Goal: Task Accomplishment & Management: Complete application form

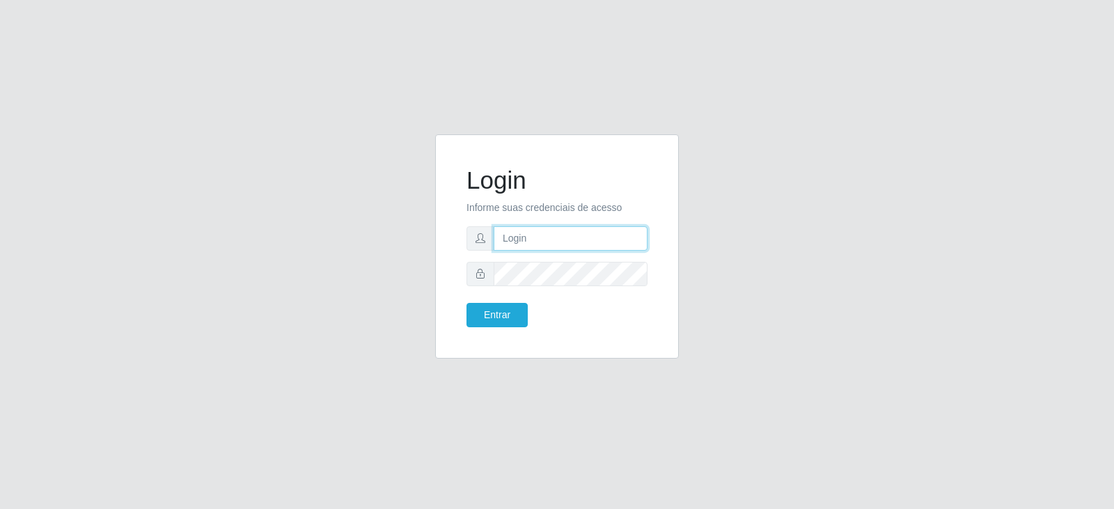
click at [544, 245] on input "text" at bounding box center [571, 238] width 154 height 24
type input "E"
type input "[EMAIL_ADDRESS][PERSON_NAME][DOMAIN_NAME]"
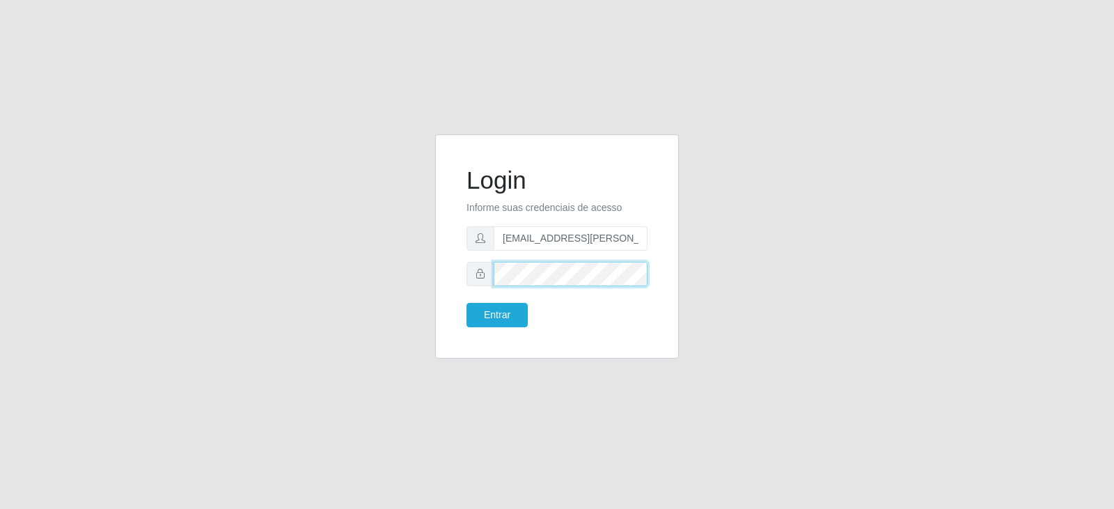
click at [467, 303] on button "Entrar" at bounding box center [497, 315] width 61 height 24
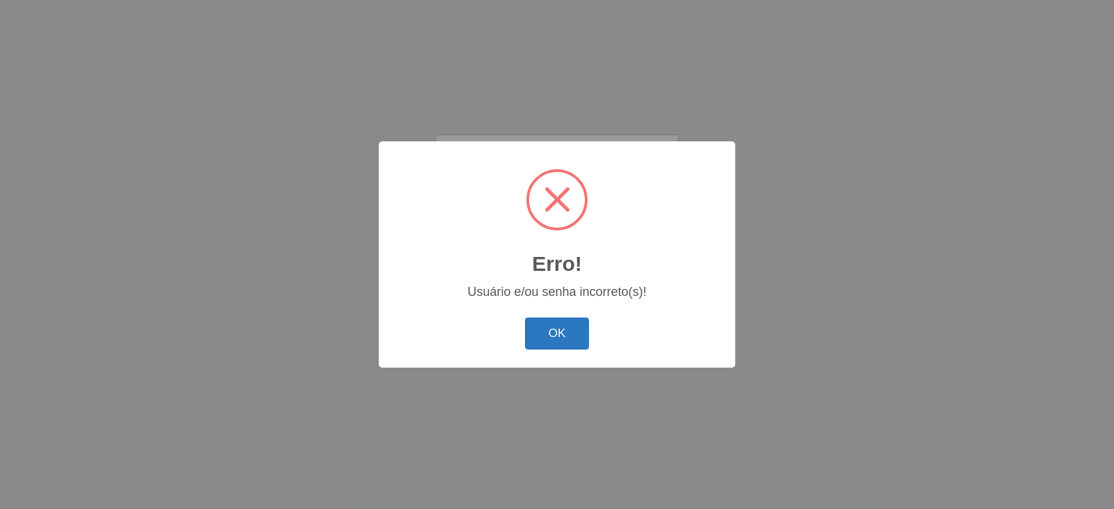
click at [572, 333] on button "OK" at bounding box center [557, 334] width 65 height 33
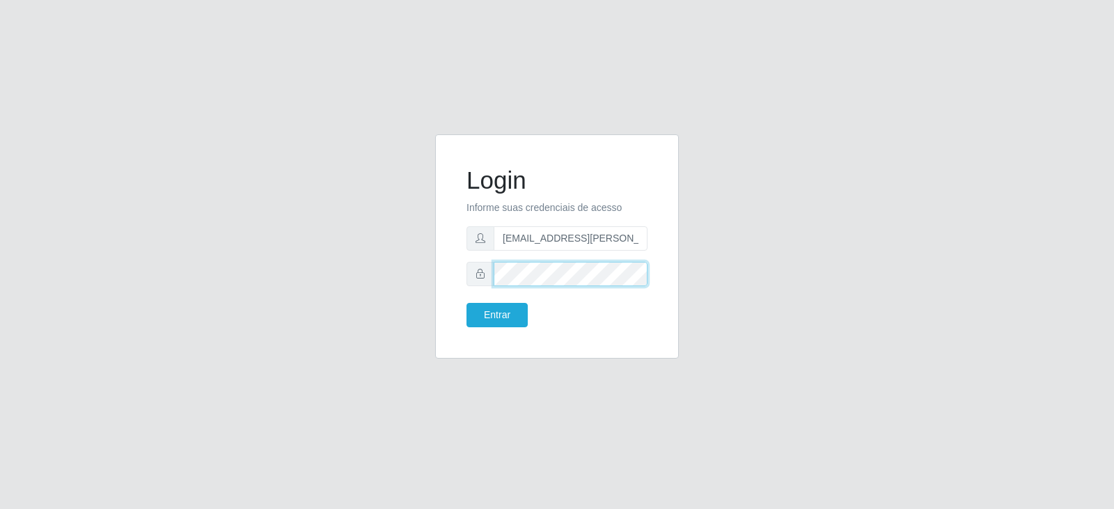
click at [467, 303] on button "Entrar" at bounding box center [497, 315] width 61 height 24
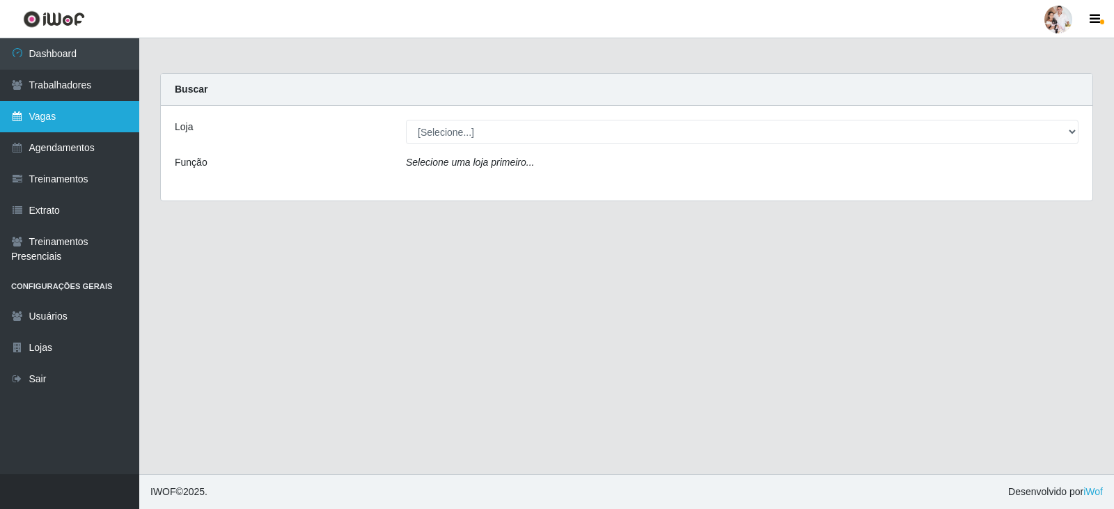
click at [79, 113] on link "Vagas" at bounding box center [69, 116] width 139 height 31
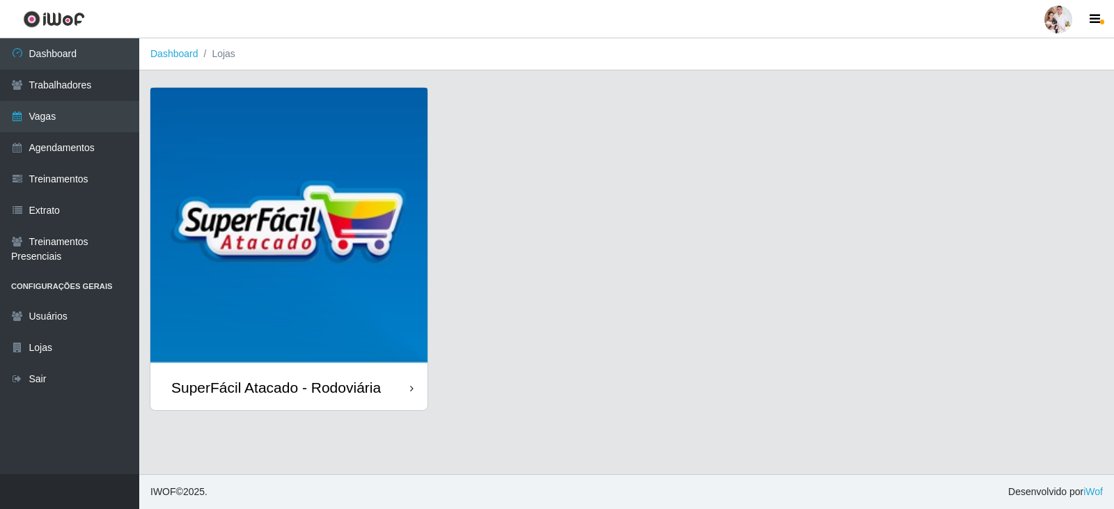
click at [344, 240] on img at bounding box center [288, 226] width 277 height 277
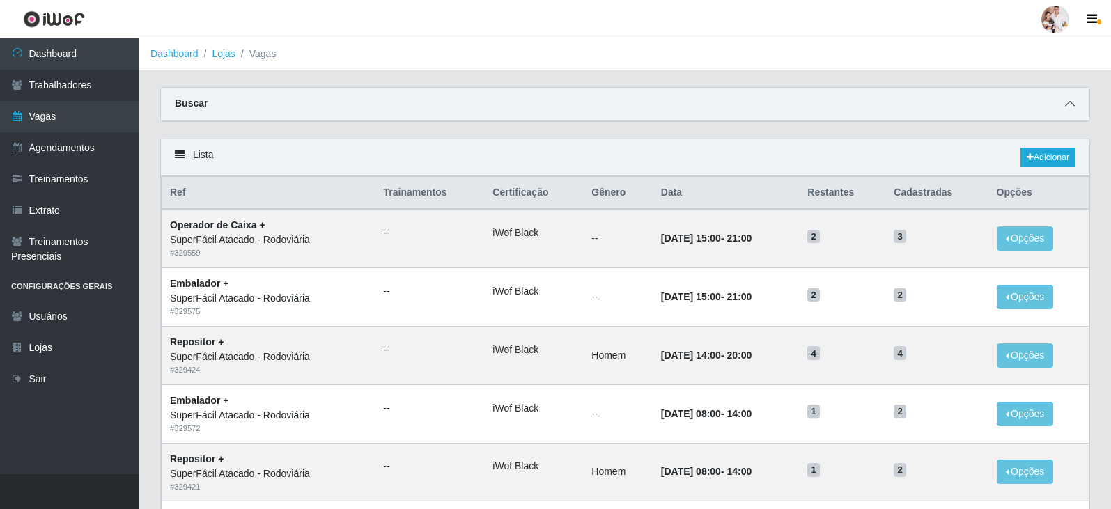
click at [1072, 104] on icon at bounding box center [1070, 104] width 10 height 10
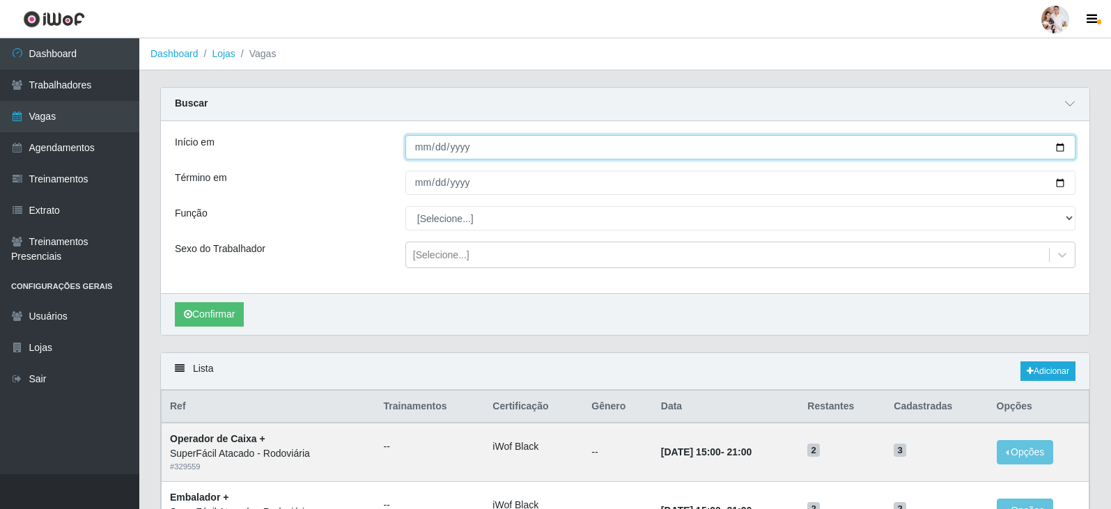
click at [1062, 147] on input "Início em" at bounding box center [740, 147] width 670 height 24
type input "[DATE]"
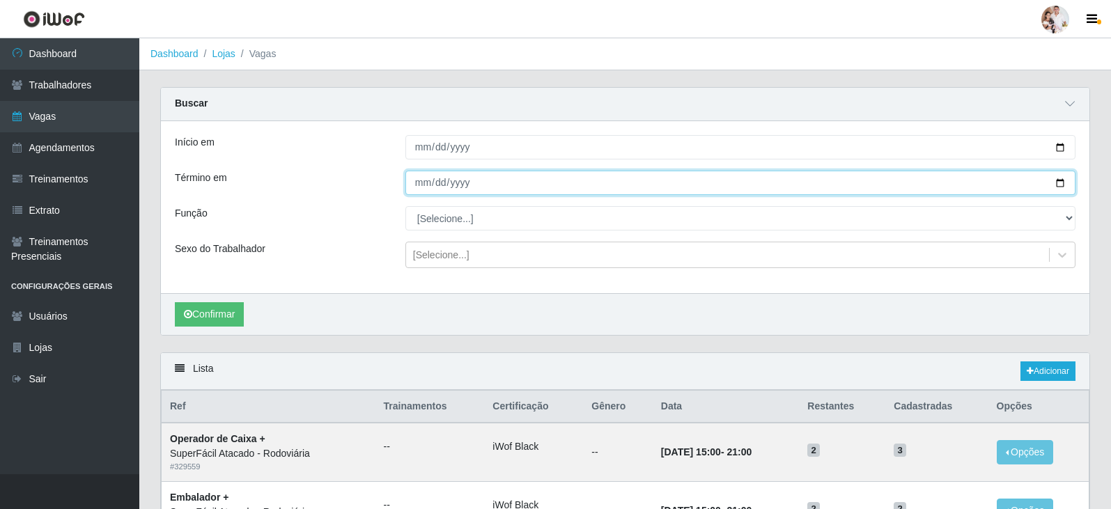
click at [1057, 182] on input "Término em" at bounding box center [740, 183] width 670 height 24
type input "[DATE]"
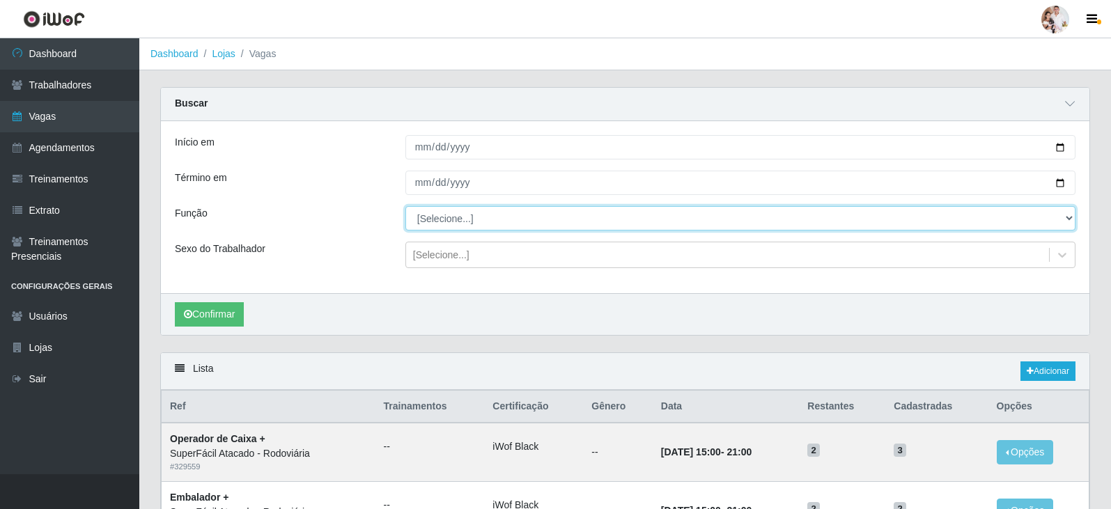
click at [1068, 217] on select "[Selecione...] Embalador Embalador + Embalador ++ Operador de Caixa Operador de…" at bounding box center [740, 218] width 670 height 24
select select "22"
click at [405, 207] on select "[Selecione...] Embalador Embalador + Embalador ++ Operador de Caixa Operador de…" at bounding box center [740, 218] width 670 height 24
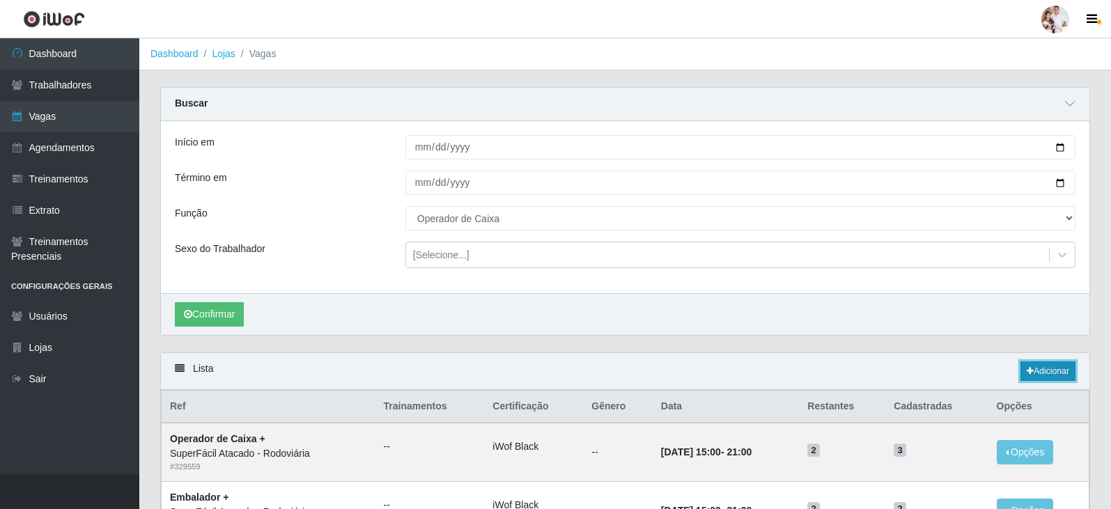
click at [1036, 371] on link "Adicionar" at bounding box center [1047, 371] width 55 height 20
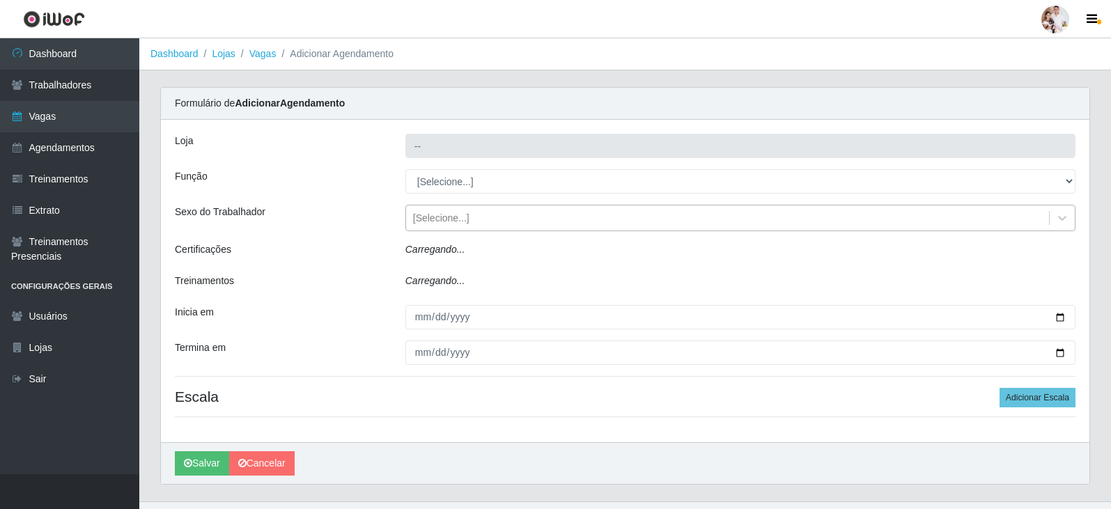
type input "SuperFácil Atacado - Rodoviária"
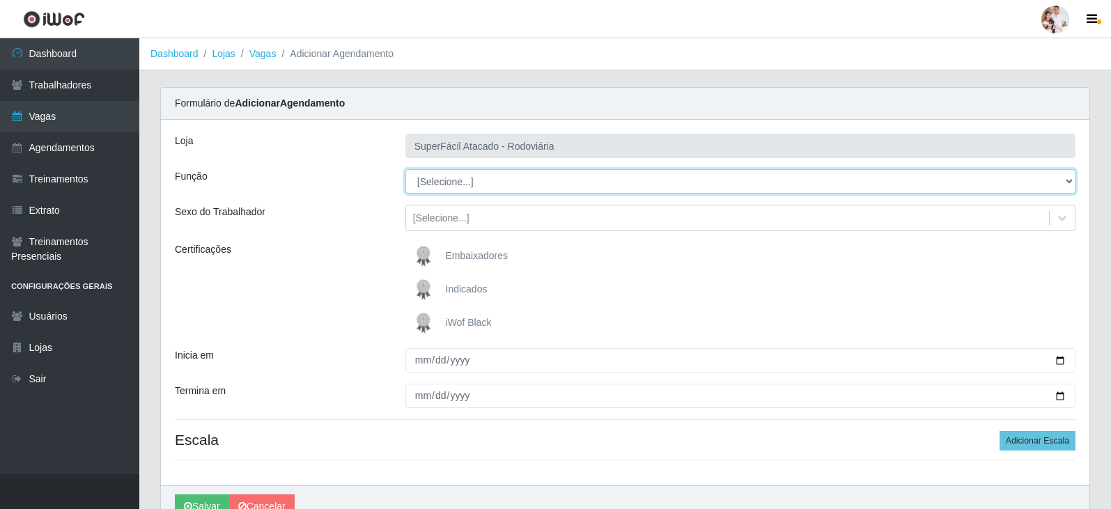
click at [1070, 180] on select "[Selecione...] Embalador Embalador + Embalador ++ Operador de Caixa Operador de…" at bounding box center [740, 181] width 670 height 24
select select "22"
click at [405, 169] on select "[Selecione...] Embalador Embalador + Embalador ++ Operador de Caixa Operador de…" at bounding box center [740, 181] width 670 height 24
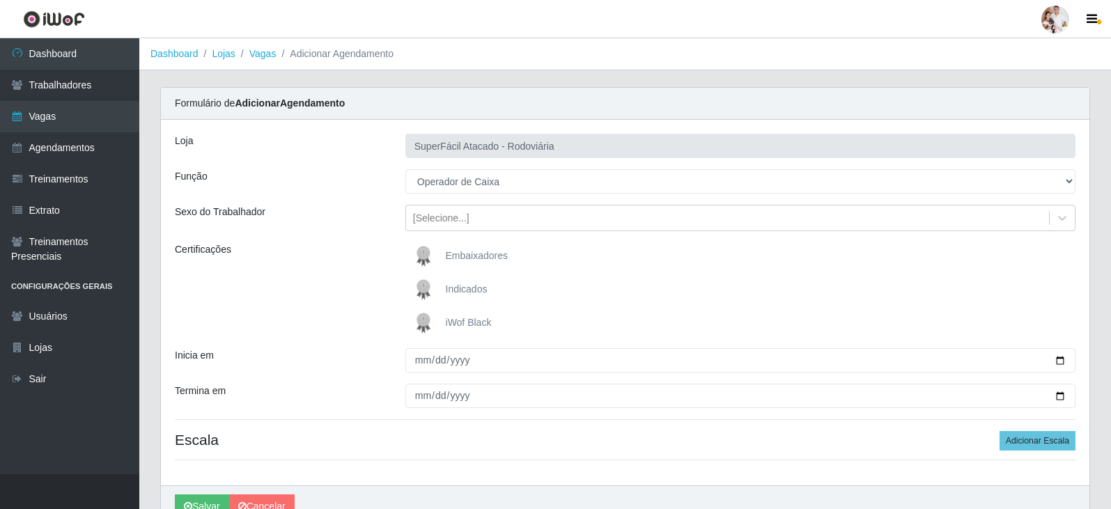
click at [458, 320] on span "iWof Black" at bounding box center [469, 322] width 46 height 11
click at [0, 0] on input "iWof Black" at bounding box center [0, 0] width 0 height 0
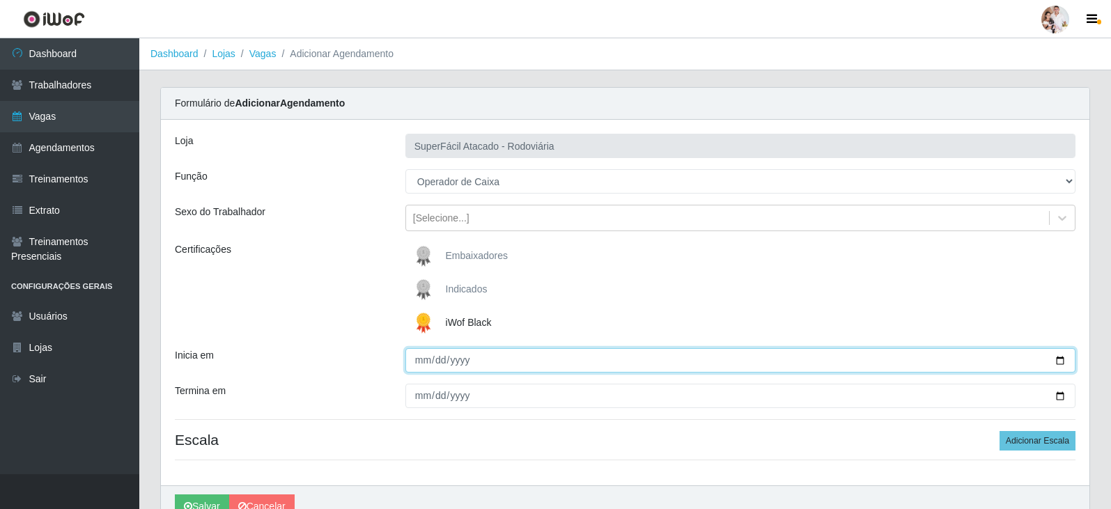
click at [1061, 360] on input "Inicia em" at bounding box center [740, 360] width 670 height 24
type input "[DATE]"
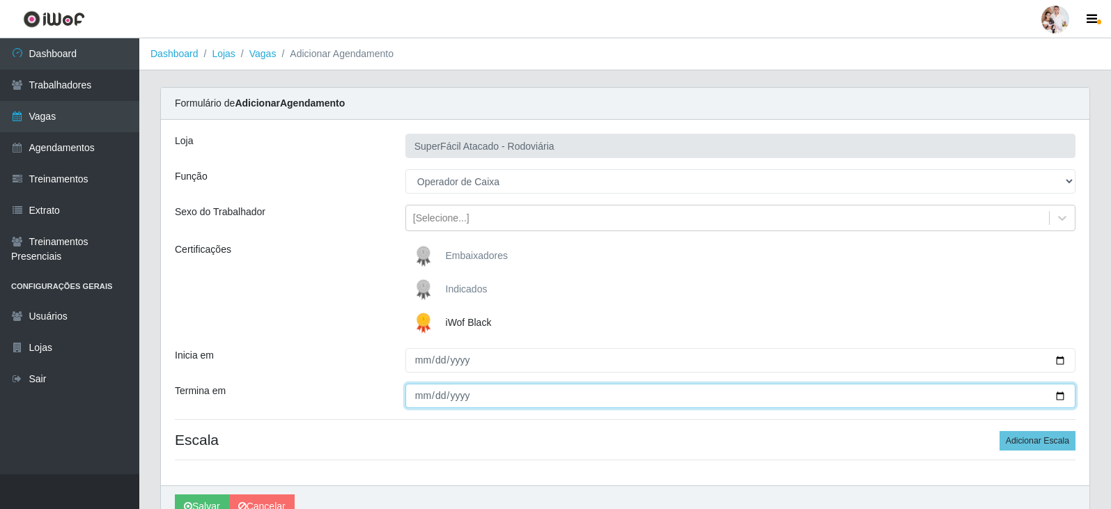
click at [1058, 396] on input "Termina em" at bounding box center [740, 396] width 670 height 24
type input "[DATE]"
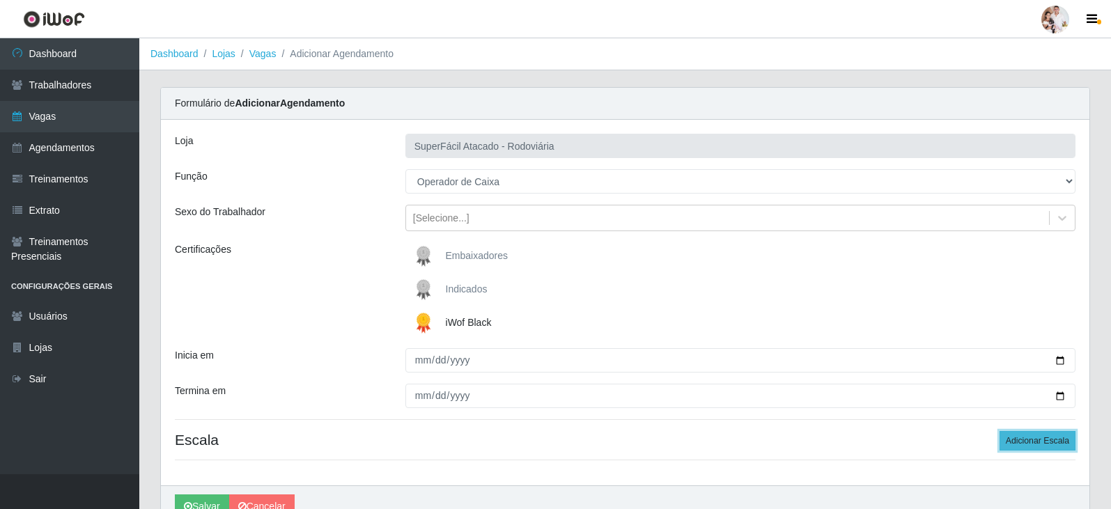
click at [1032, 443] on button "Adicionar Escala" at bounding box center [1038, 441] width 76 height 20
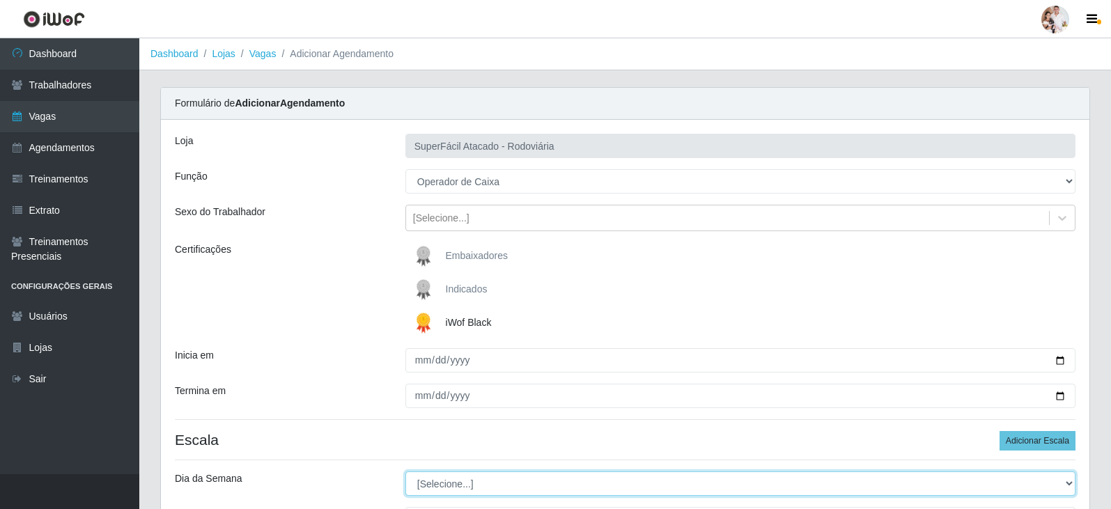
click at [1069, 483] on select "[Selecione...] Segunda Terça Quarta Quinta Sexta Sábado Domingo" at bounding box center [740, 484] width 670 height 24
select select "3"
click at [405, 472] on select "[Selecione...] Segunda Terça Quarta Quinta Sexta Sábado Domingo" at bounding box center [740, 484] width 670 height 24
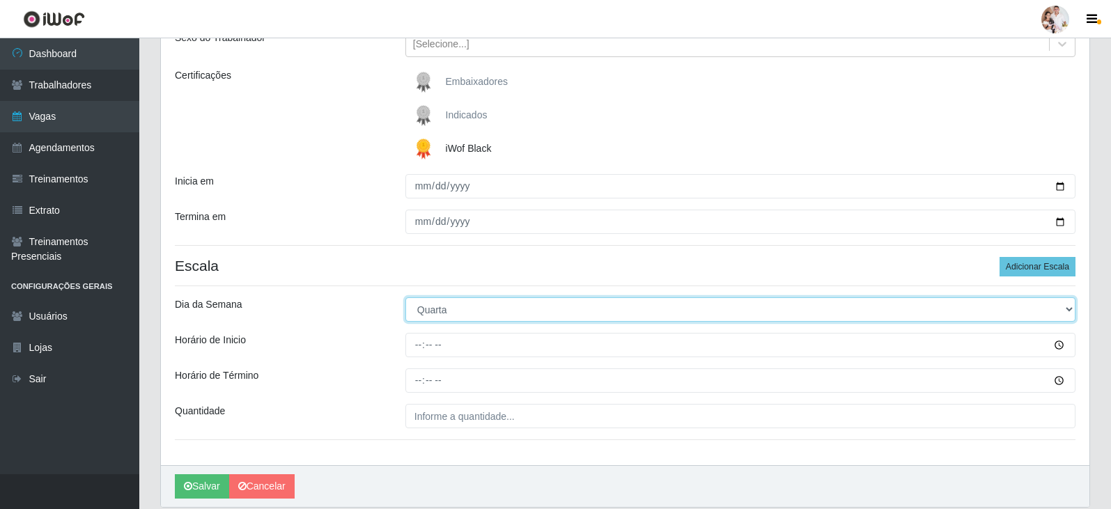
scroll to position [209, 0]
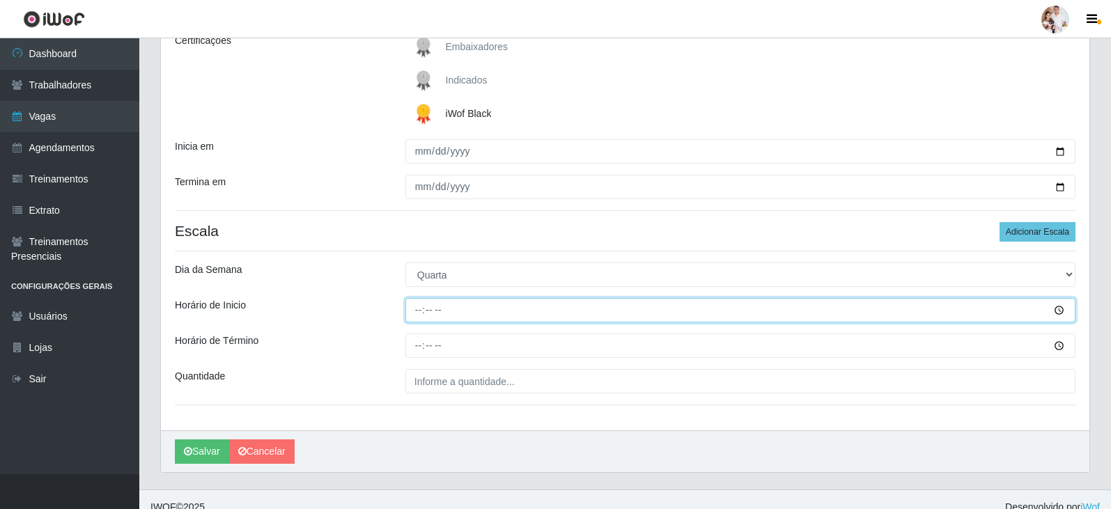
drag, startPoint x: 420, startPoint y: 311, endPoint x: 434, endPoint y: 317, distance: 15.0
click at [431, 316] on input "Horário de Inicio" at bounding box center [740, 310] width 670 height 24
type input "16:30"
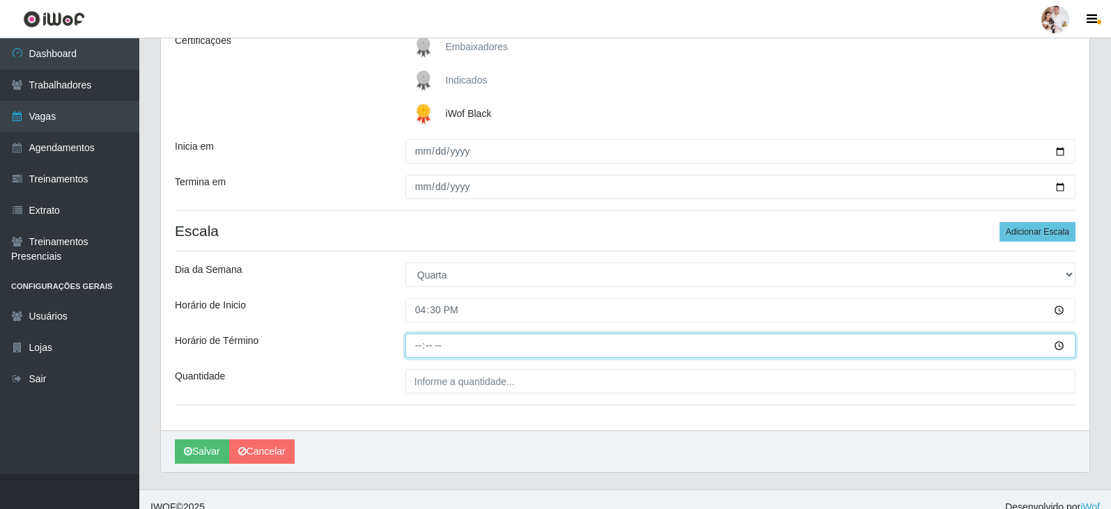
click at [417, 352] on input "Horário de Término" at bounding box center [740, 346] width 670 height 24
type input "22:30"
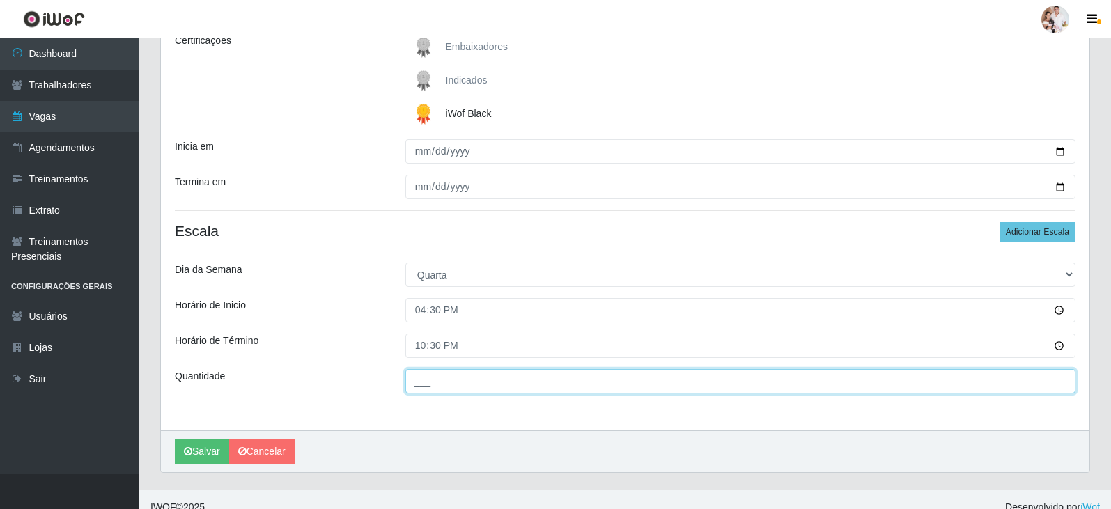
click at [416, 381] on input "___" at bounding box center [740, 381] width 670 height 24
type input "2__"
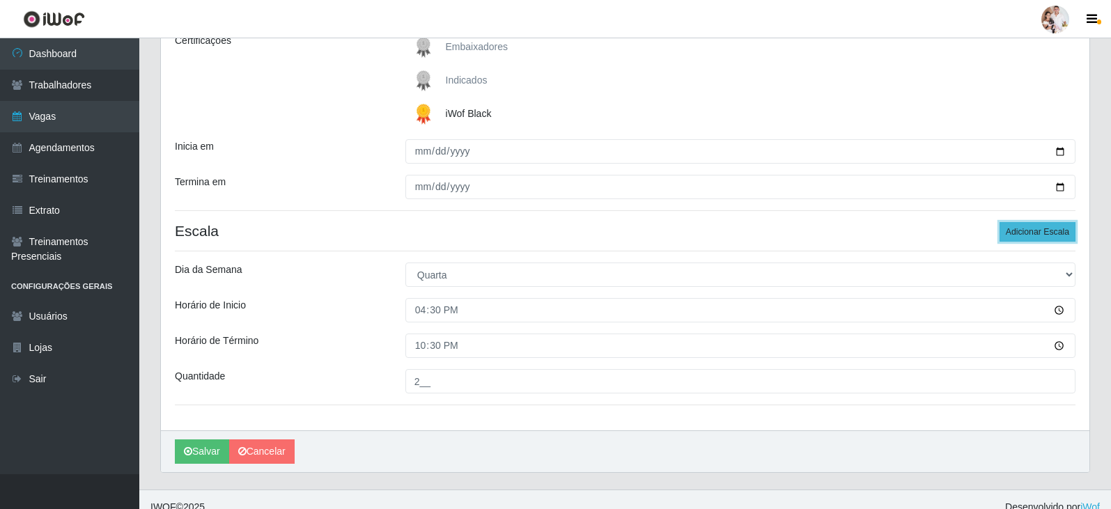
click at [1042, 232] on button "Adicionar Escala" at bounding box center [1038, 232] width 76 height 20
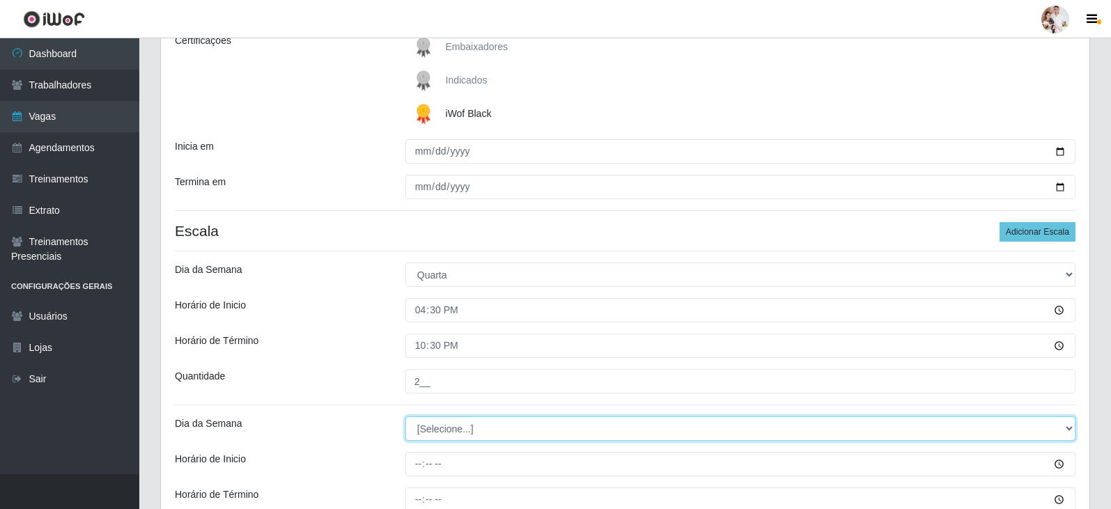
click at [1068, 426] on select "[Selecione...] Segunda Terça Quarta Quinta Sexta Sábado Domingo" at bounding box center [740, 429] width 670 height 24
select select "4"
click at [405, 417] on select "[Selecione...] Segunda Terça Quarta Quinta Sexta Sábado Domingo" at bounding box center [740, 429] width 670 height 24
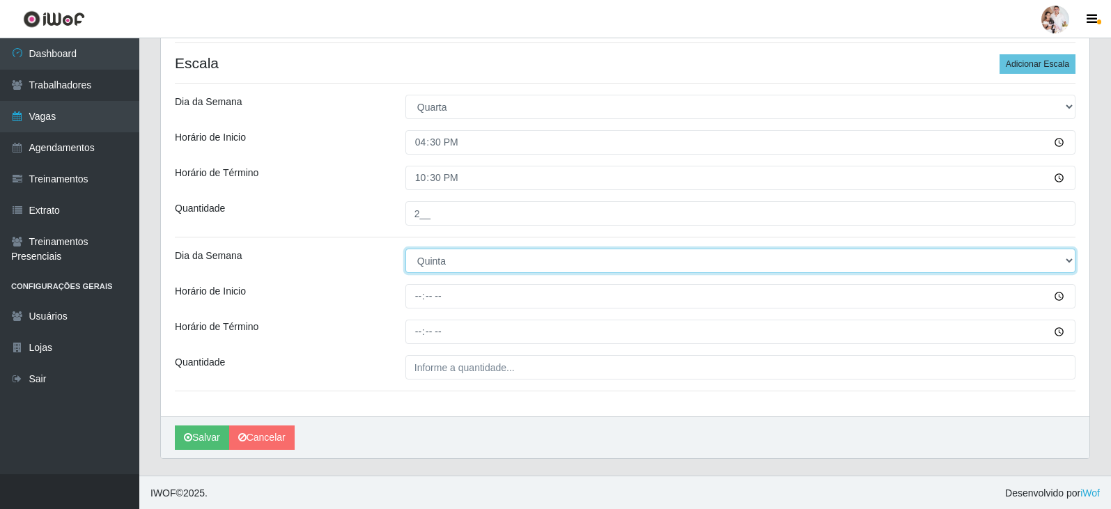
scroll to position [378, 0]
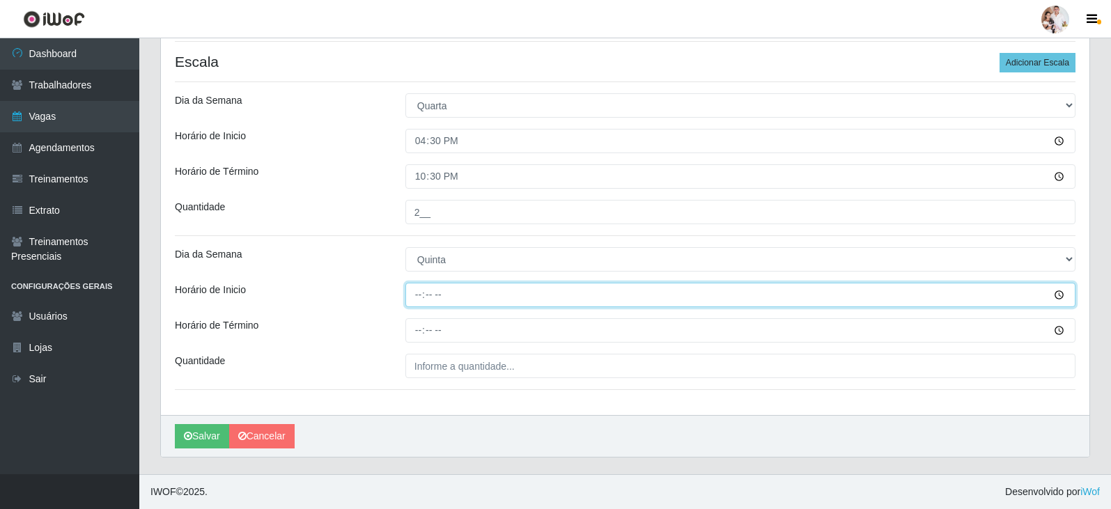
click at [416, 294] on input "Horário de Inicio" at bounding box center [740, 295] width 670 height 24
type input "16:30"
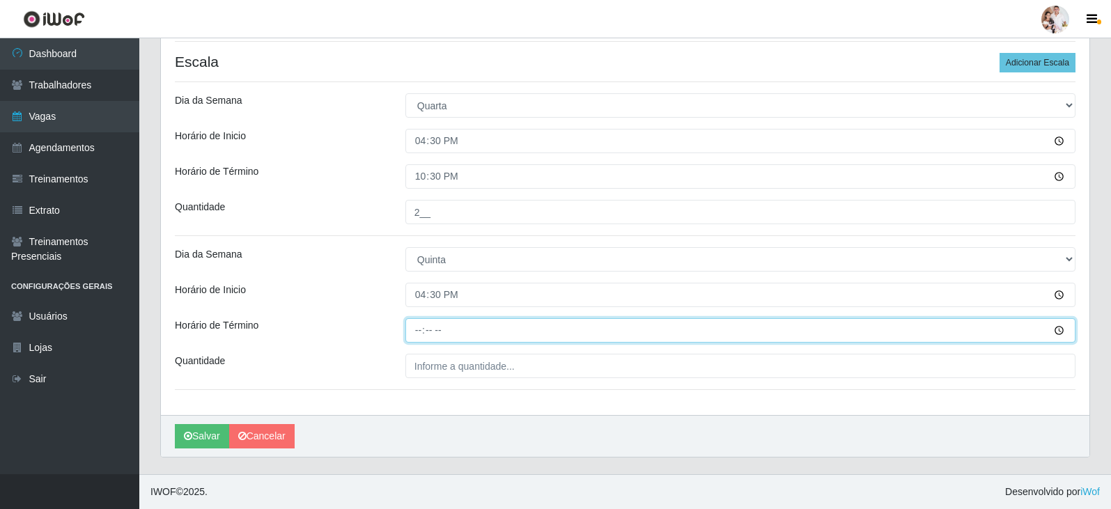
click at [419, 332] on input "Horário de Término" at bounding box center [740, 330] width 670 height 24
type input "22:30"
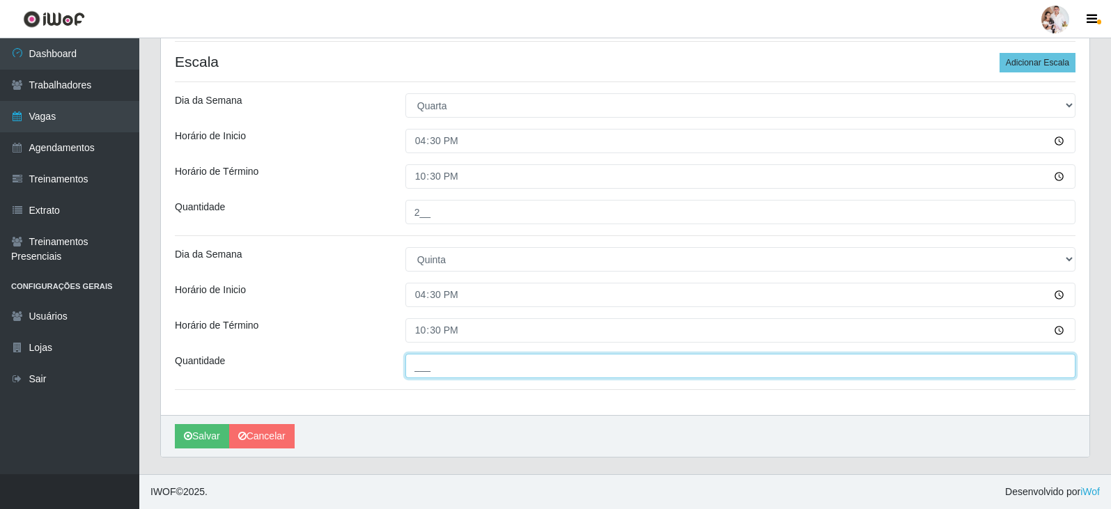
click at [412, 363] on input "___" at bounding box center [740, 366] width 670 height 24
type input "2__"
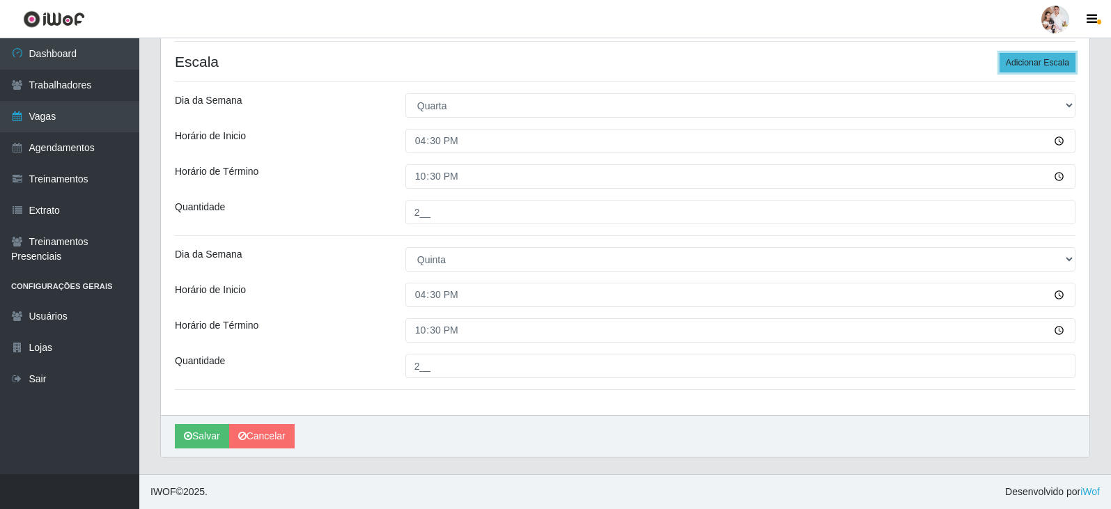
click at [1016, 59] on button "Adicionar Escala" at bounding box center [1038, 63] width 76 height 20
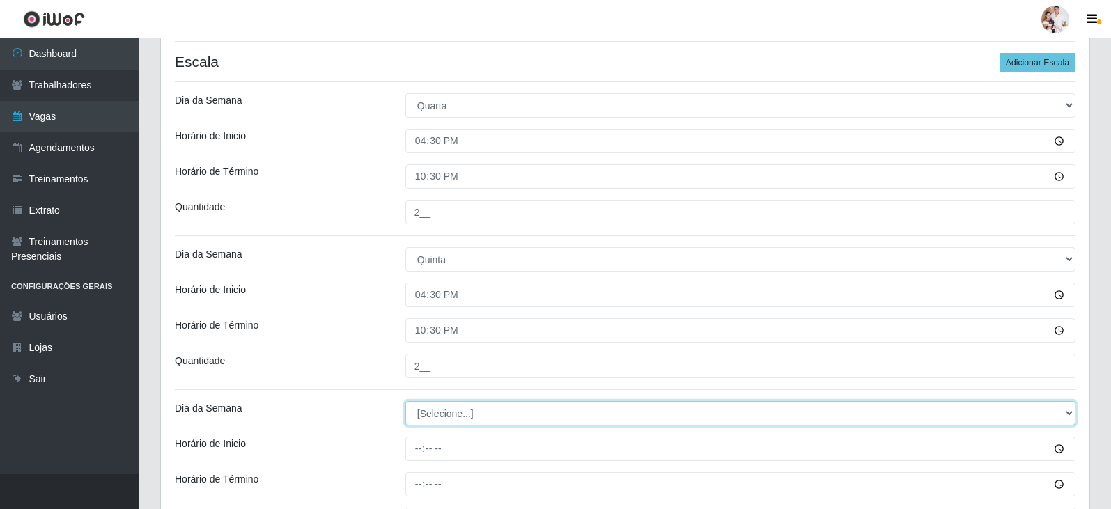
click at [1071, 412] on select "[Selecione...] Segunda Terça Quarta Quinta Sexta Sábado Domingo" at bounding box center [740, 413] width 670 height 24
select select "5"
click at [405, 401] on select "[Selecione...] Segunda Terça Quarta Quinta Sexta Sábado Domingo" at bounding box center [740, 413] width 670 height 24
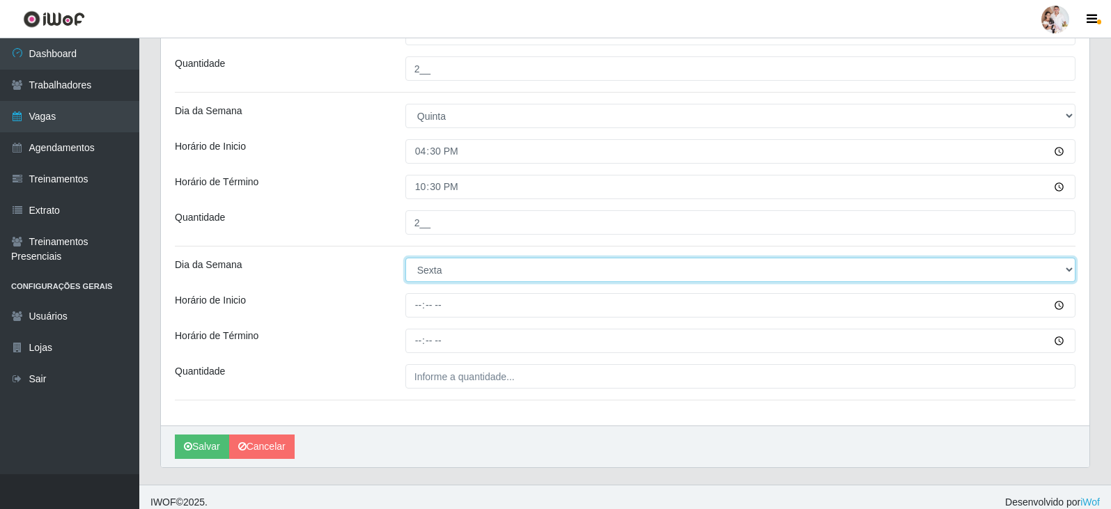
scroll to position [532, 0]
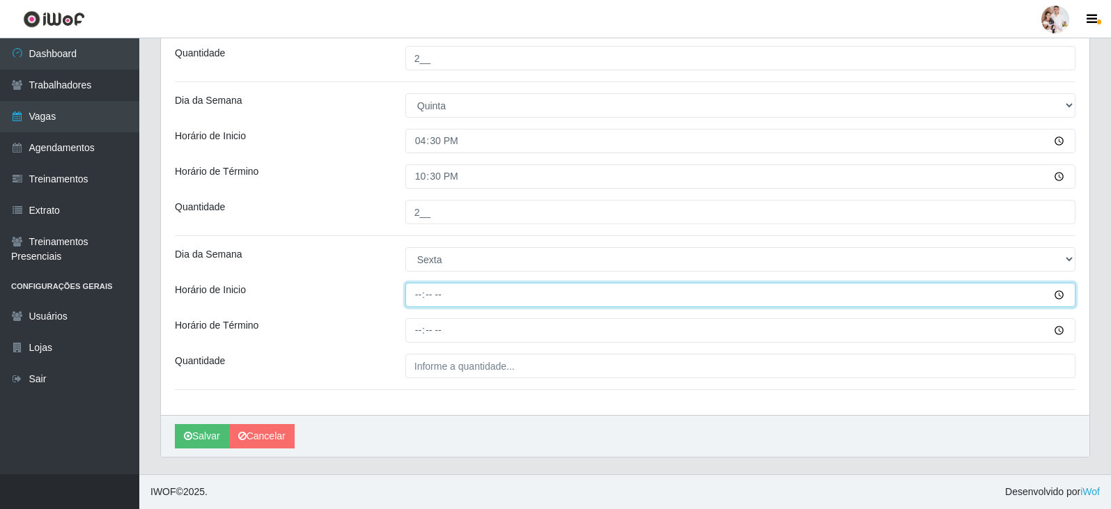
click at [417, 293] on input "Horário de Inicio" at bounding box center [740, 295] width 670 height 24
type input "16:30"
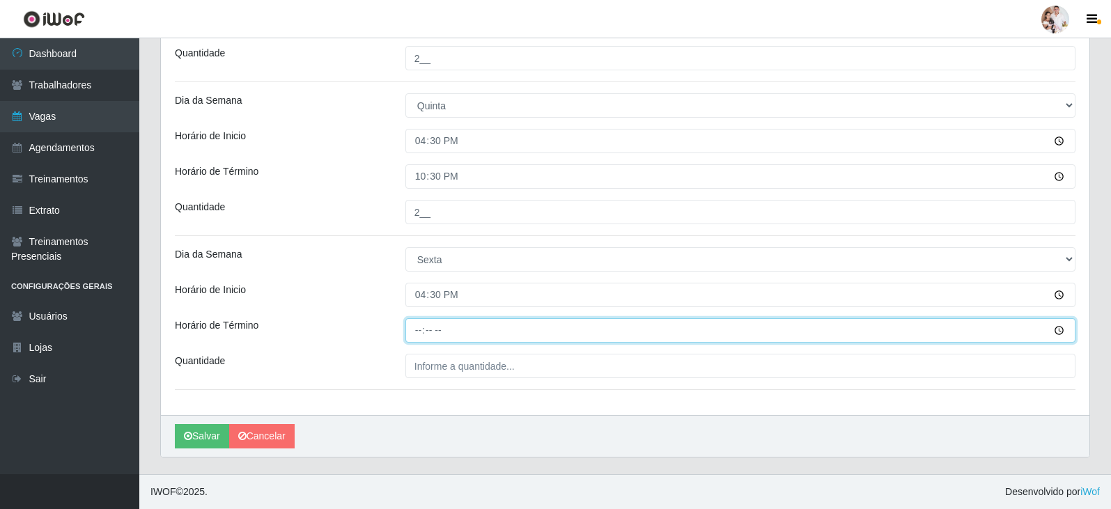
click at [419, 335] on input "Horário de Término" at bounding box center [740, 330] width 670 height 24
type input "22:30"
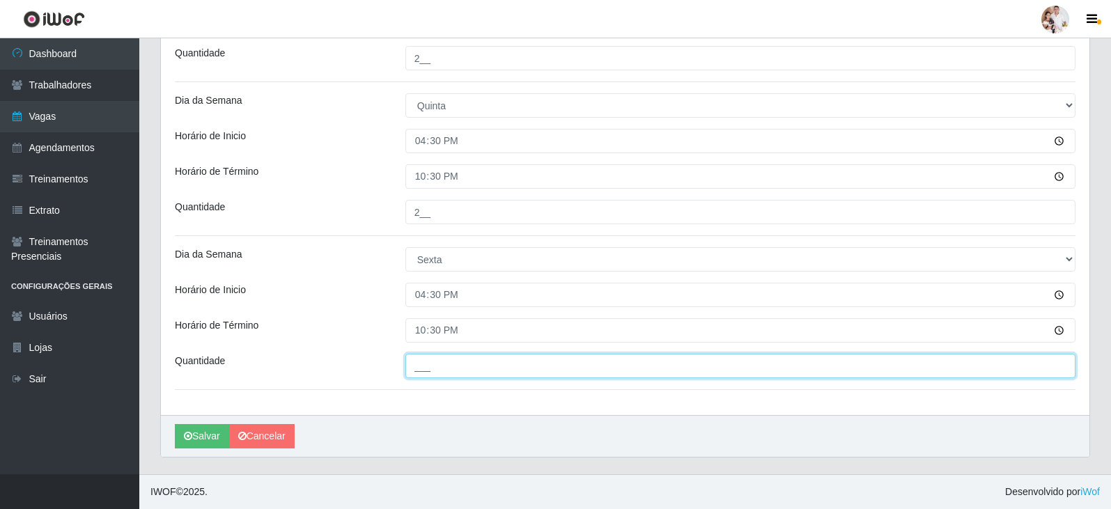
click at [411, 368] on input "___" at bounding box center [740, 366] width 670 height 24
type input "2__"
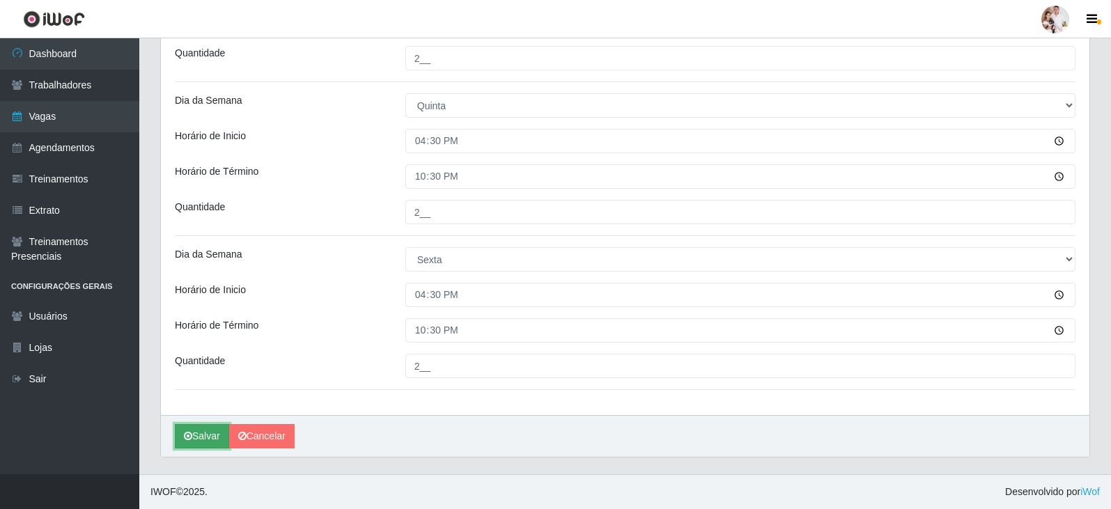
click at [205, 433] on button "Salvar" at bounding box center [202, 436] width 54 height 24
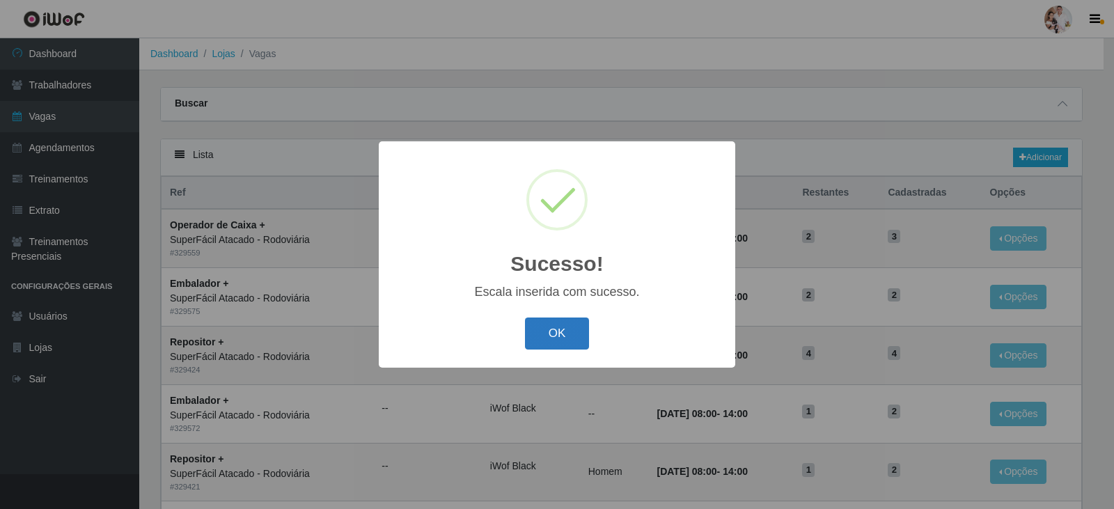
click at [547, 338] on button "OK" at bounding box center [557, 334] width 65 height 33
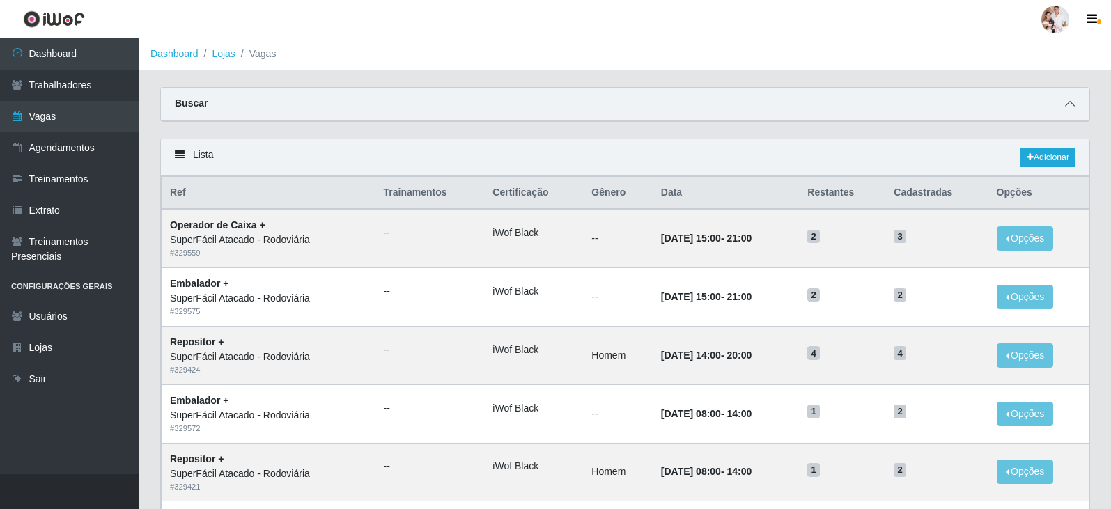
click at [1071, 106] on icon at bounding box center [1070, 104] width 10 height 10
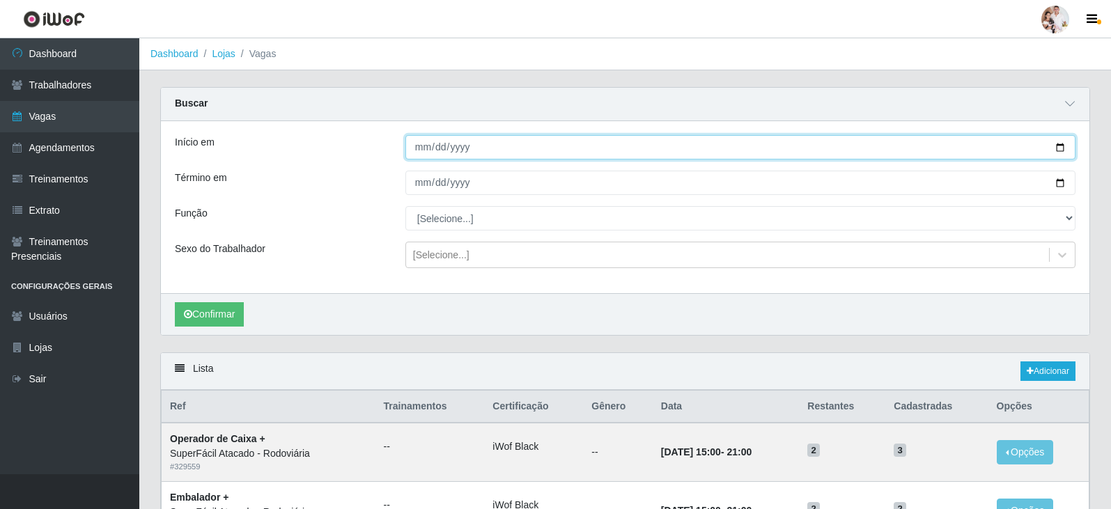
click at [1062, 147] on input "Início em" at bounding box center [740, 147] width 670 height 24
type input "[DATE]"
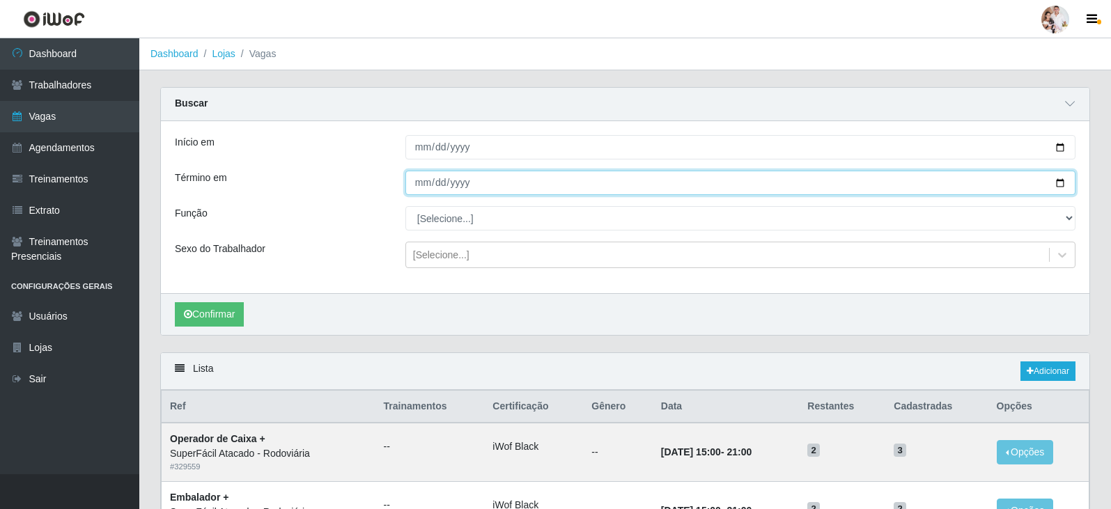
click at [1056, 182] on input "Término em" at bounding box center [740, 183] width 670 height 24
type input "[DATE]"
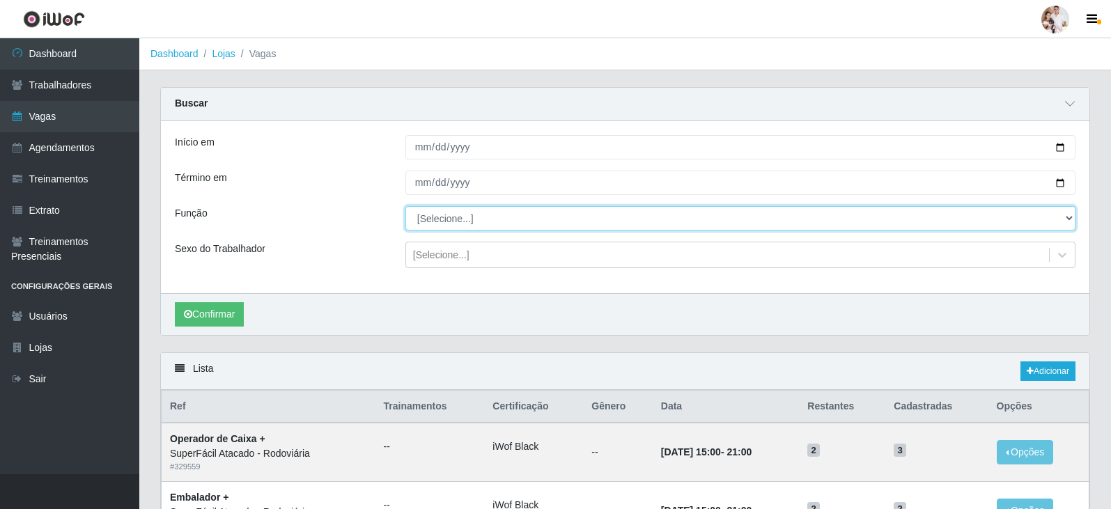
click at [1068, 221] on select "[Selecione...] Embalador Embalador + Embalador ++ Operador de Caixa Operador de…" at bounding box center [740, 218] width 670 height 24
select select "72"
click at [405, 207] on select "[Selecione...] Embalador Embalador + Embalador ++ Operador de Caixa Operador de…" at bounding box center [740, 218] width 670 height 24
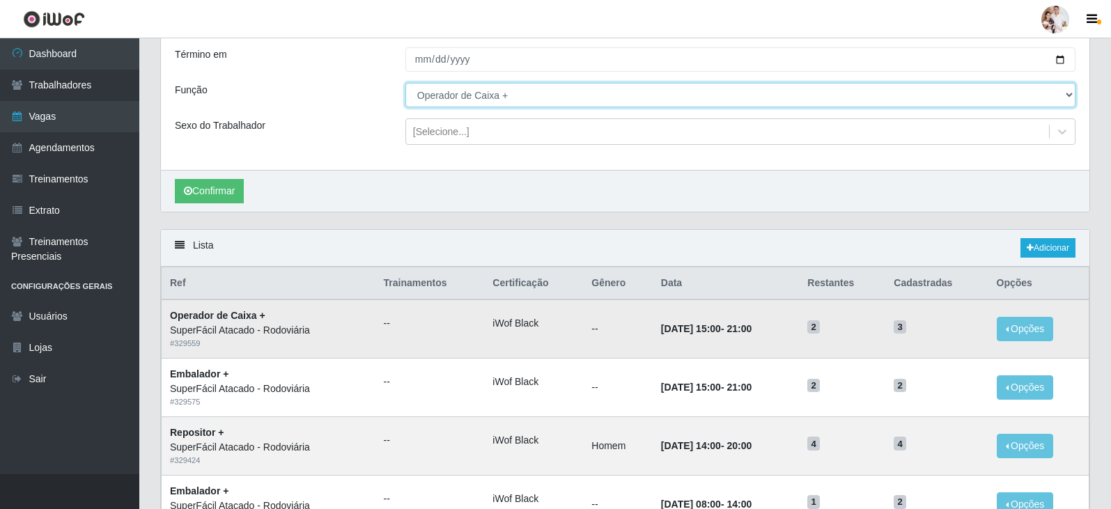
scroll to position [139, 0]
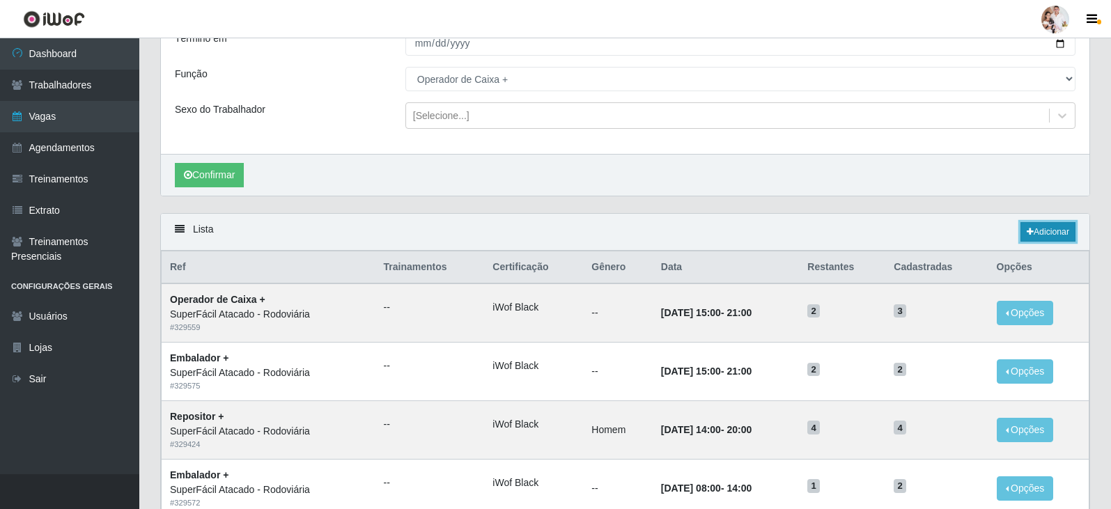
click at [1041, 235] on link "Adicionar" at bounding box center [1047, 232] width 55 height 20
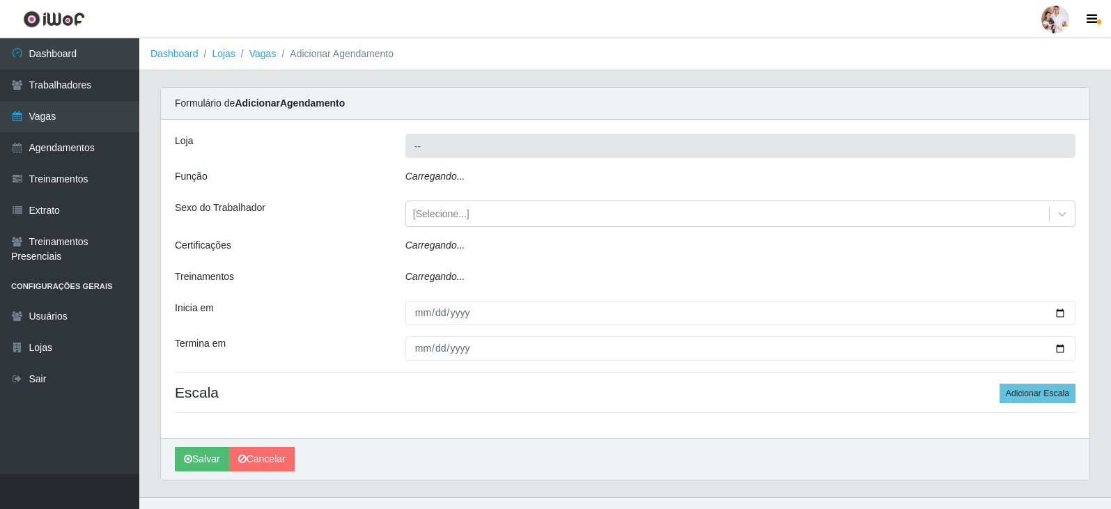
type input "SuperFácil Atacado - Rodoviária"
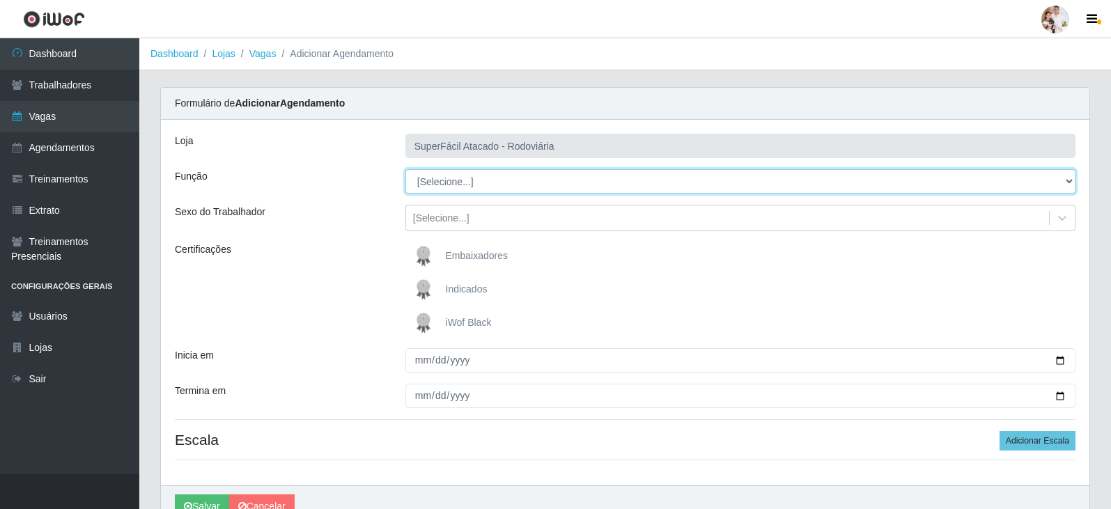
click at [1072, 182] on select "[Selecione...] Embalador Embalador + Embalador ++ Operador de Caixa Operador de…" at bounding box center [740, 181] width 670 height 24
select select "72"
click at [405, 169] on select "[Selecione...] Embalador Embalador + Embalador ++ Operador de Caixa Operador de…" at bounding box center [740, 181] width 670 height 24
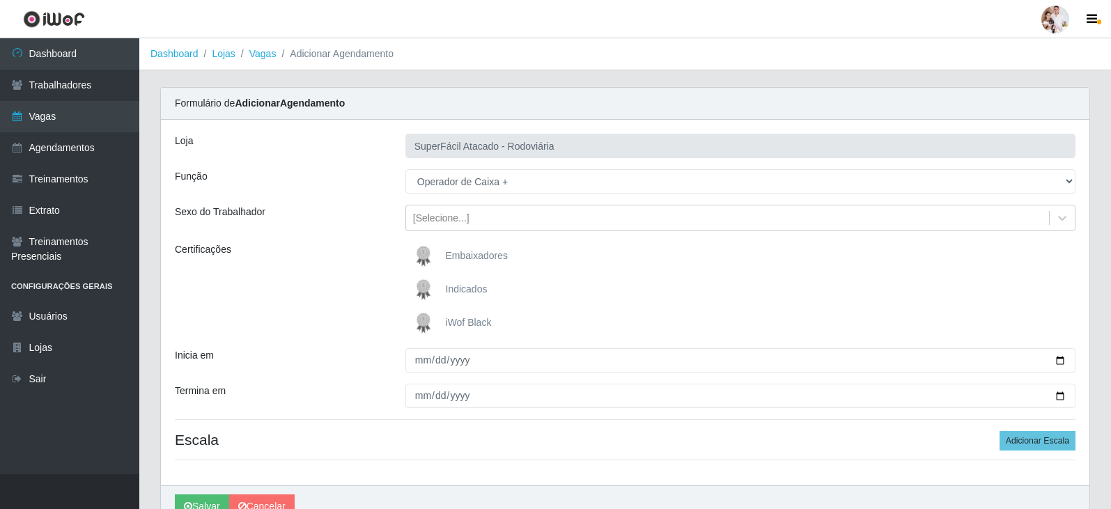
click at [430, 323] on img at bounding box center [426, 323] width 33 height 28
click at [0, 0] on input "iWof Black" at bounding box center [0, 0] width 0 height 0
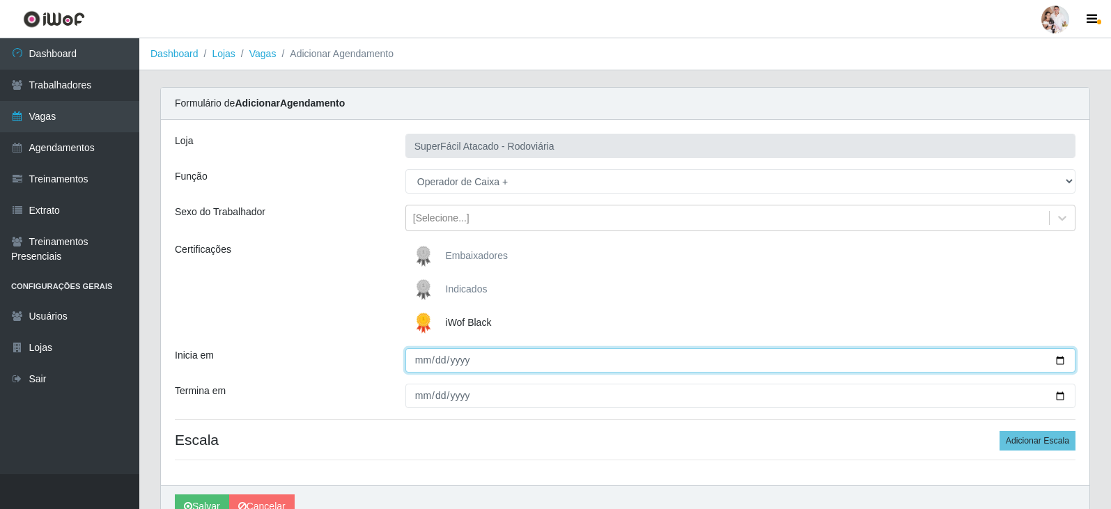
click at [1055, 358] on input "Inicia em" at bounding box center [740, 360] width 670 height 24
type input "[DATE]"
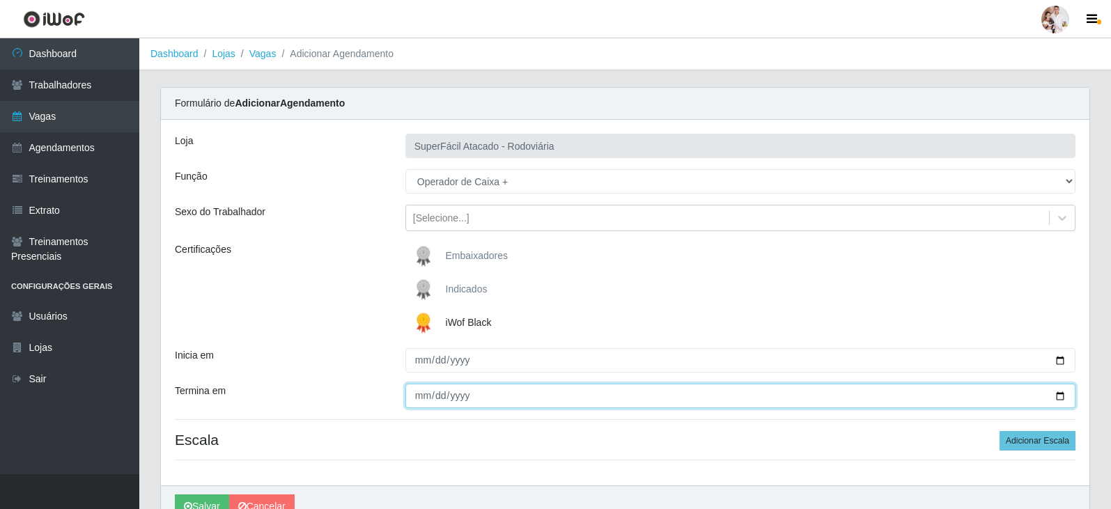
click at [1063, 394] on input "Termina em" at bounding box center [740, 396] width 670 height 24
type input "[DATE]"
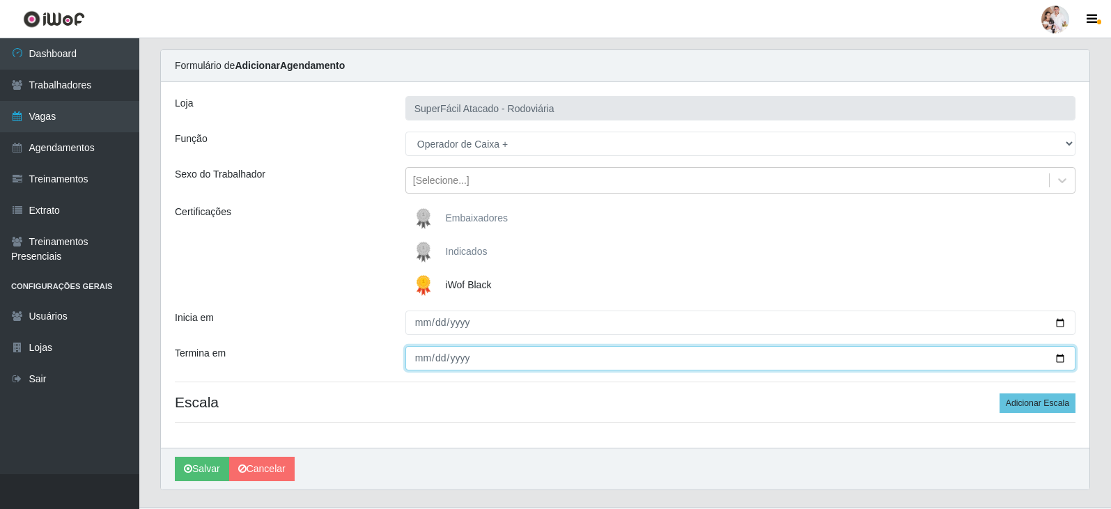
scroll to position [70, 0]
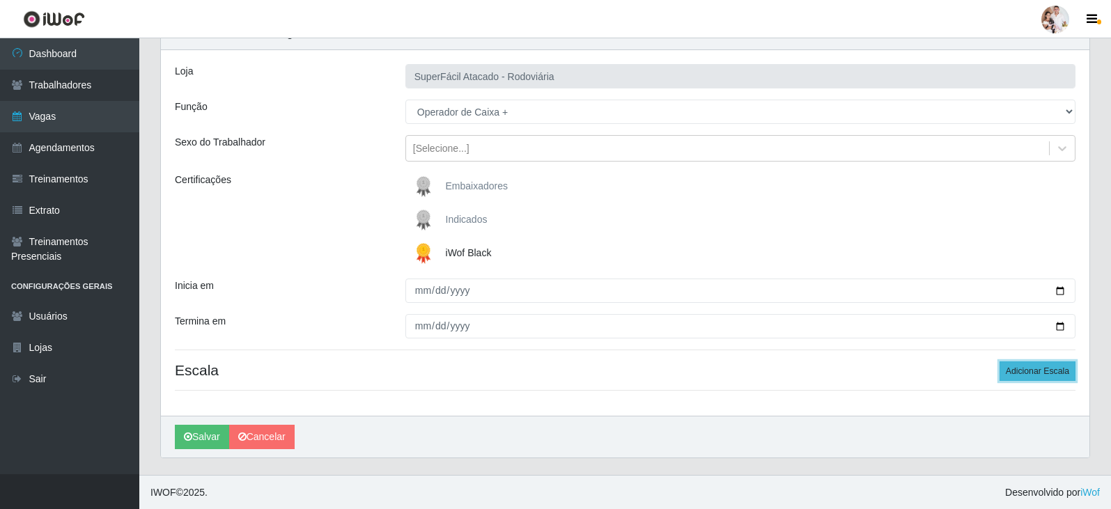
click at [1030, 369] on button "Adicionar Escala" at bounding box center [1038, 371] width 76 height 20
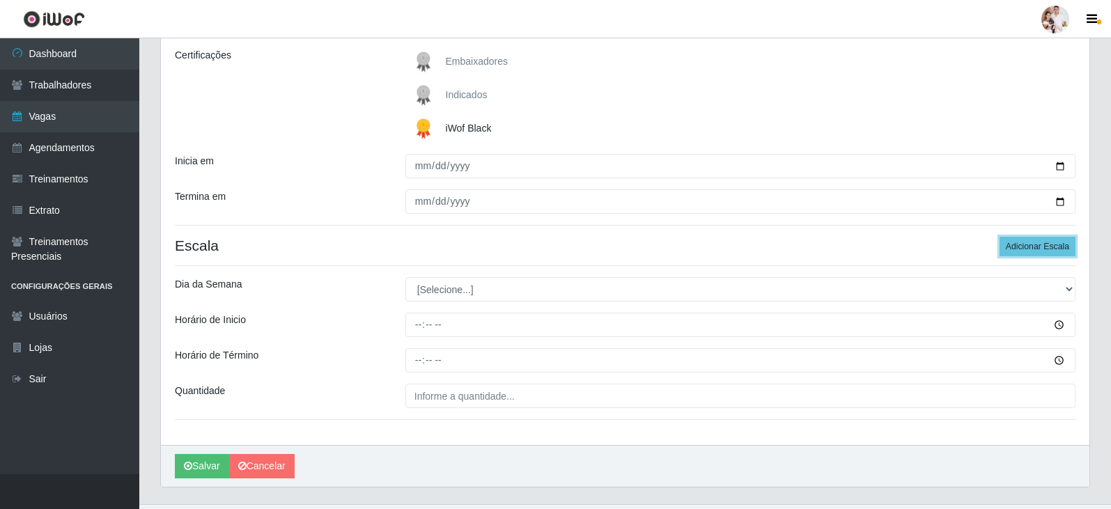
scroll to position [224, 0]
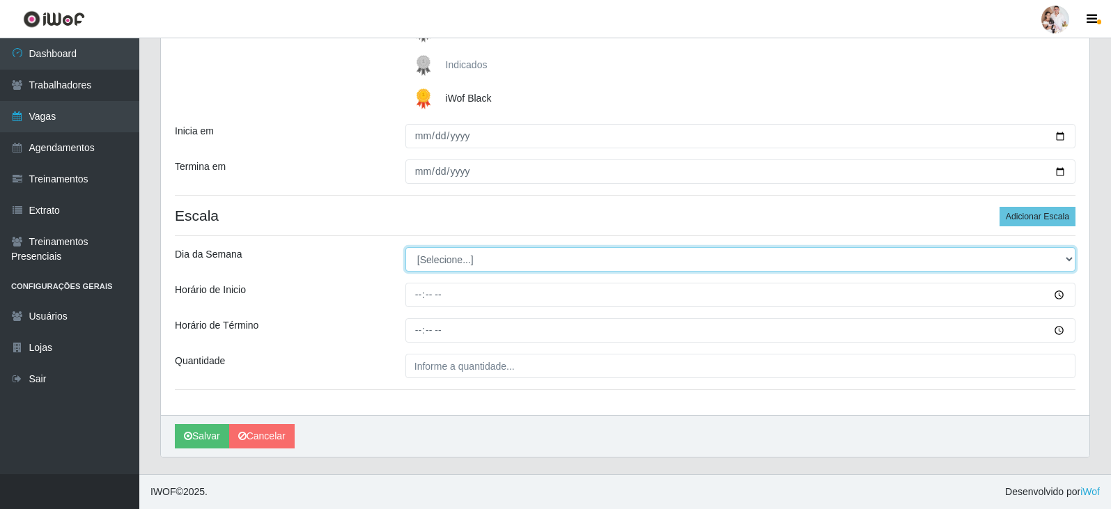
click at [1066, 256] on select "[Selecione...] Segunda Terça Quarta Quinta Sexta Sábado Domingo" at bounding box center [740, 259] width 670 height 24
select select "6"
click at [405, 247] on select "[Selecione...] Segunda Terça Quarta Quinta Sexta Sábado Domingo" at bounding box center [740, 259] width 670 height 24
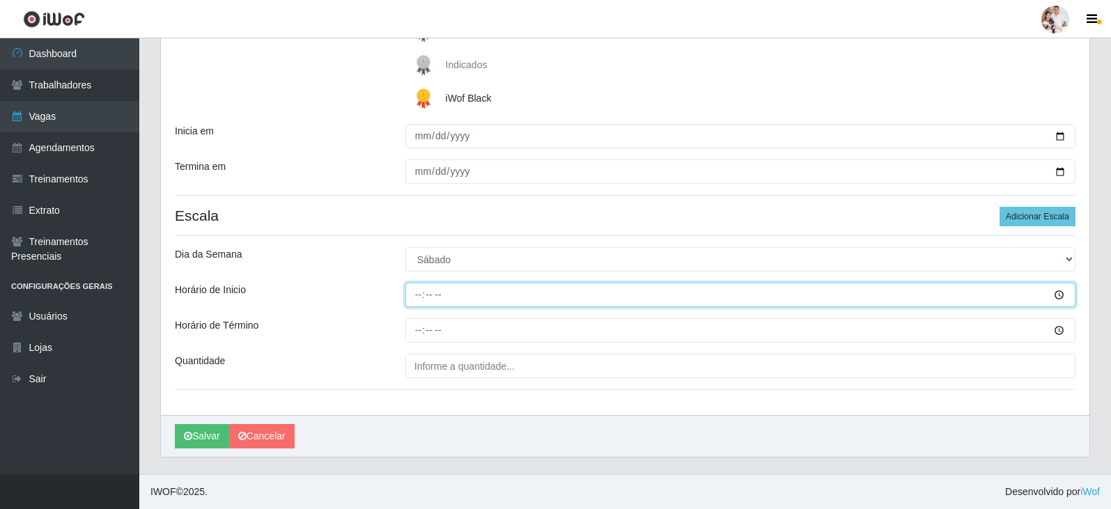
click at [416, 293] on input "Horário de Inicio" at bounding box center [740, 295] width 670 height 24
type input "16:30"
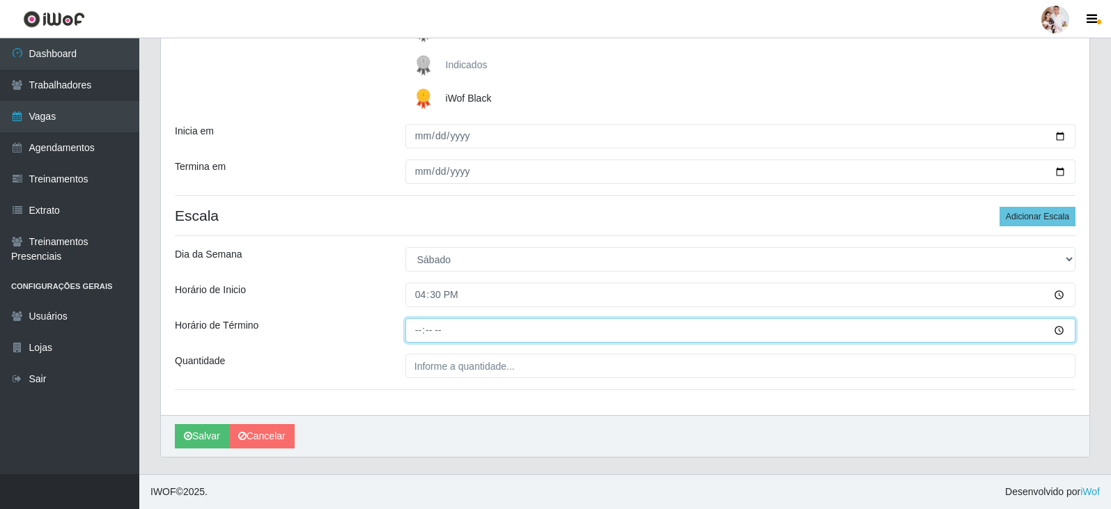
click at [421, 330] on input "Horário de Término" at bounding box center [740, 330] width 670 height 24
type input "22:30"
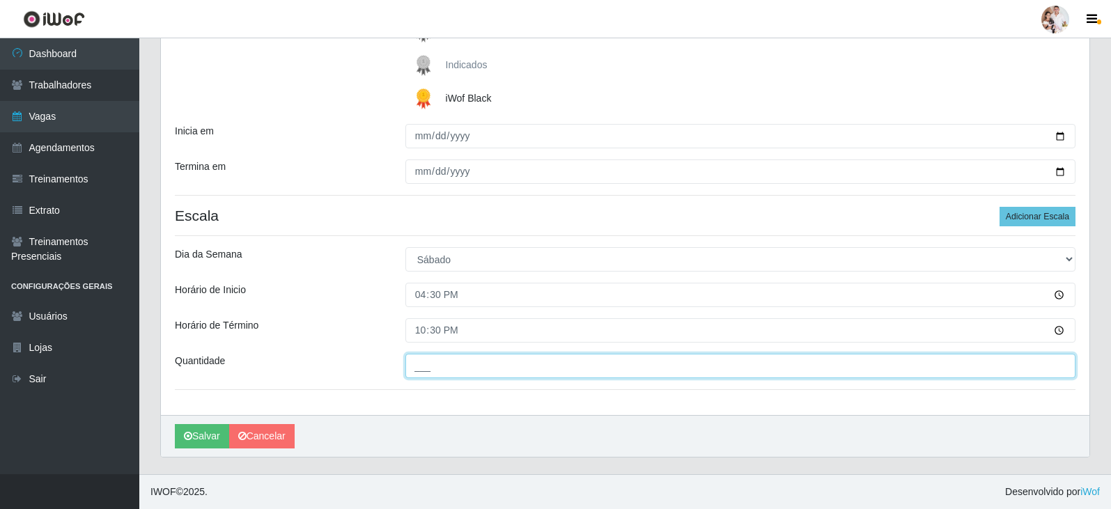
drag, startPoint x: 413, startPoint y: 368, endPoint x: 438, endPoint y: 369, distance: 25.1
click at [413, 368] on input "___" at bounding box center [740, 366] width 670 height 24
type input "2__"
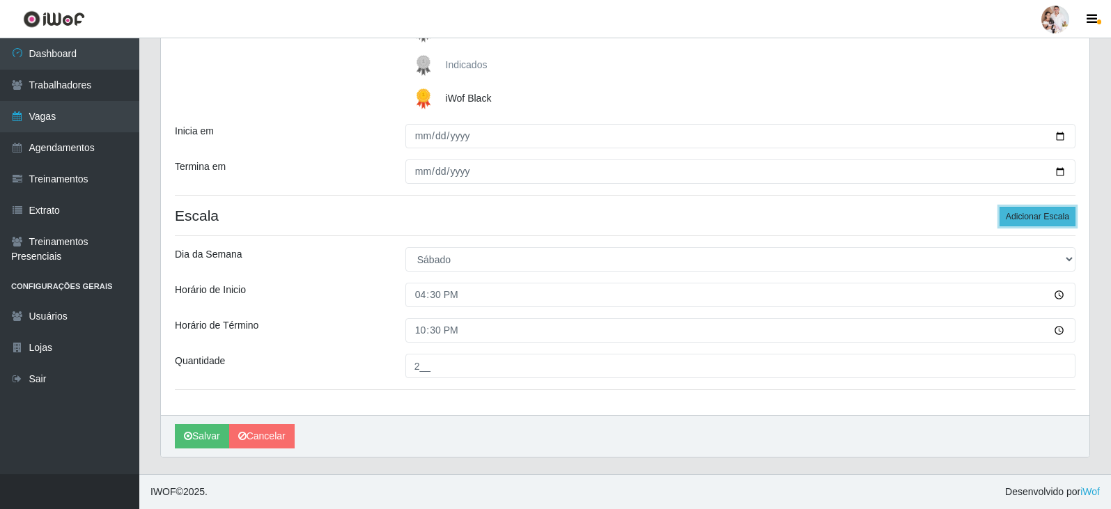
click at [1027, 213] on button "Adicionar Escala" at bounding box center [1038, 217] width 76 height 20
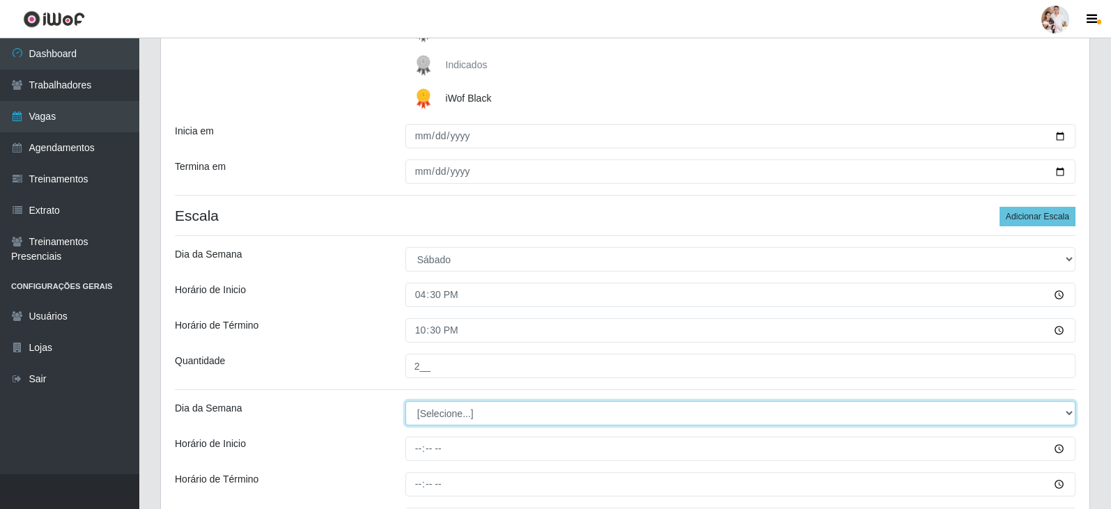
click at [1070, 413] on select "[Selecione...] Segunda Terça Quarta Quinta Sexta Sábado Domingo" at bounding box center [740, 413] width 670 height 24
select select "0"
click at [405, 401] on select "[Selecione...] Segunda Terça Quarta Quinta Sexta Sábado Domingo" at bounding box center [740, 413] width 670 height 24
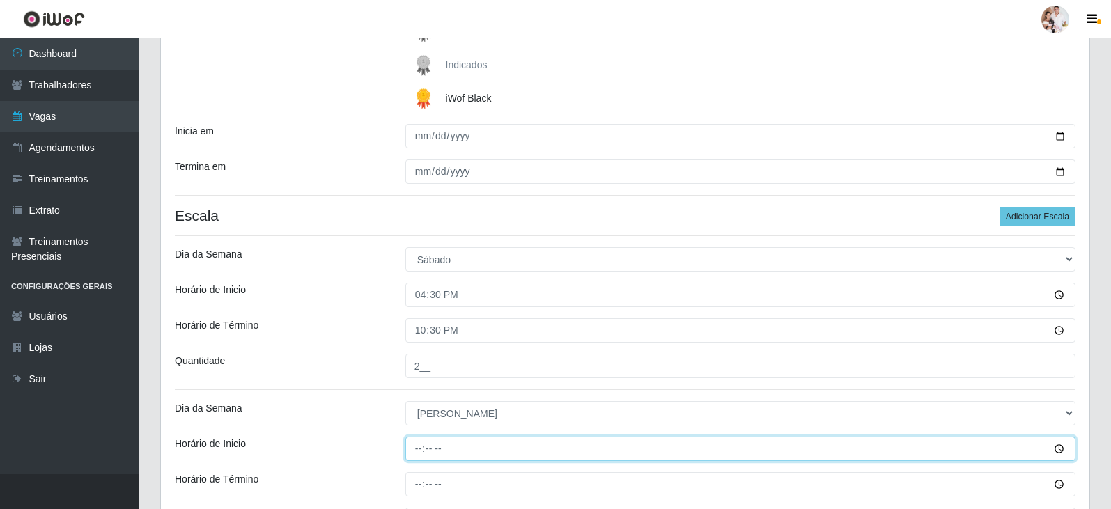
click at [417, 456] on input "Horário de Inicio" at bounding box center [740, 449] width 670 height 24
type input "16:30"
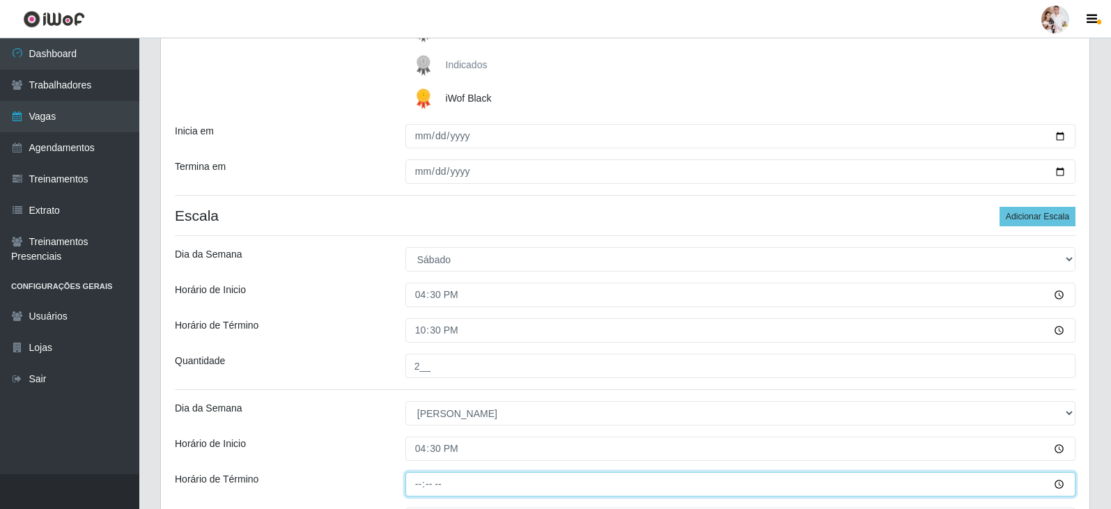
click at [417, 486] on input "Horário de Término" at bounding box center [740, 484] width 670 height 24
type input "22:30"
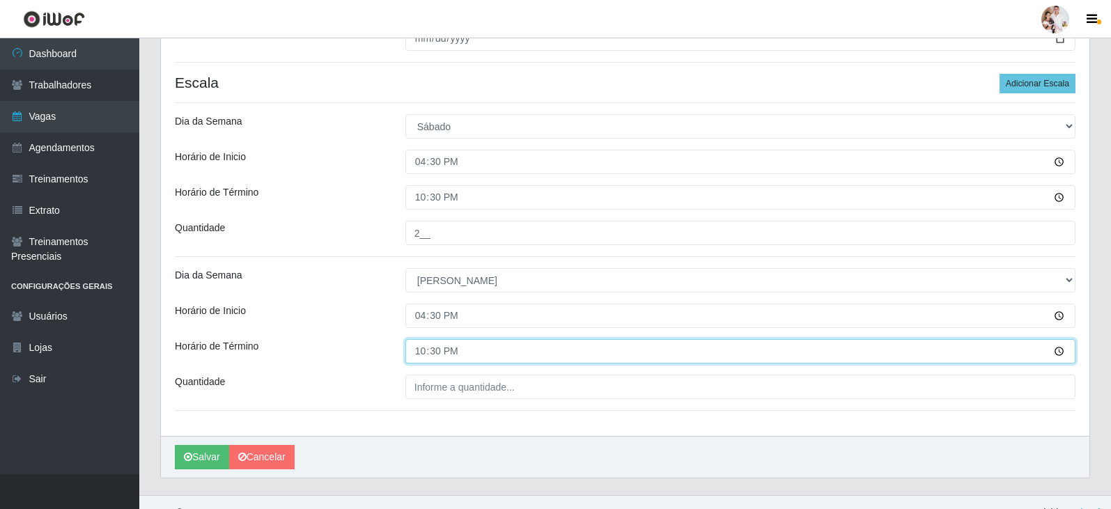
scroll to position [378, 0]
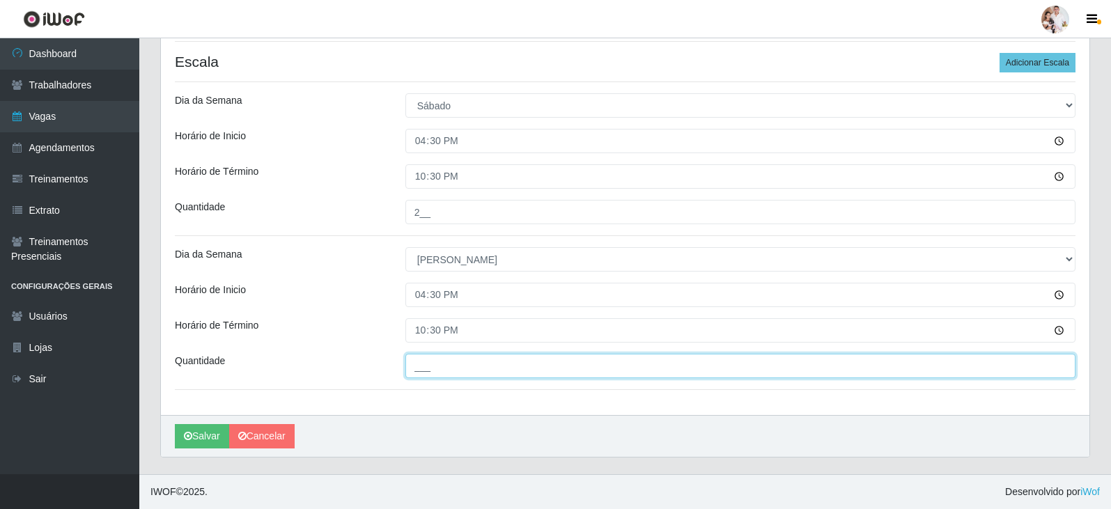
click at [419, 365] on input "___" at bounding box center [740, 366] width 670 height 24
type input "2__"
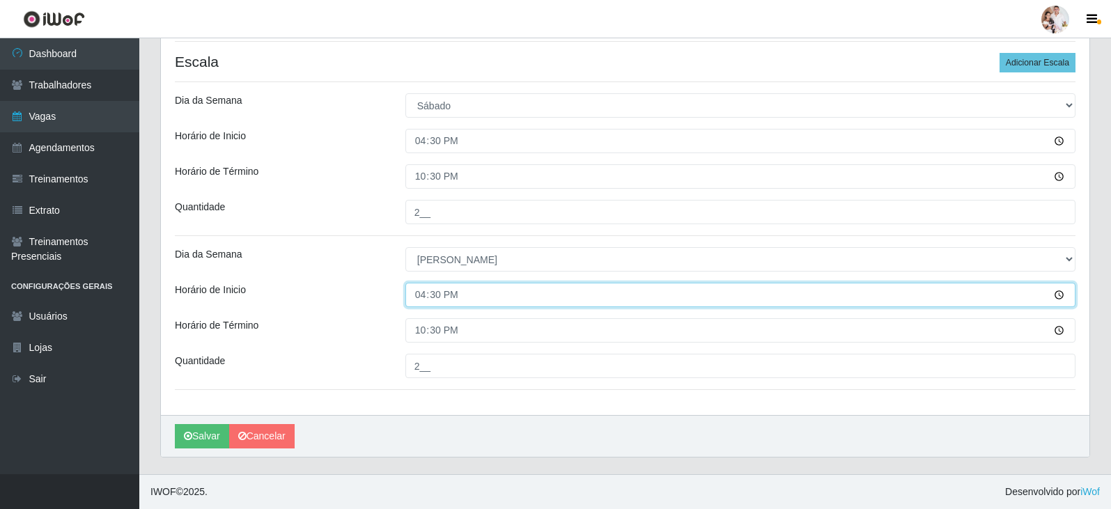
click at [412, 301] on input "16:30" at bounding box center [740, 295] width 670 height 24
type input "15:00"
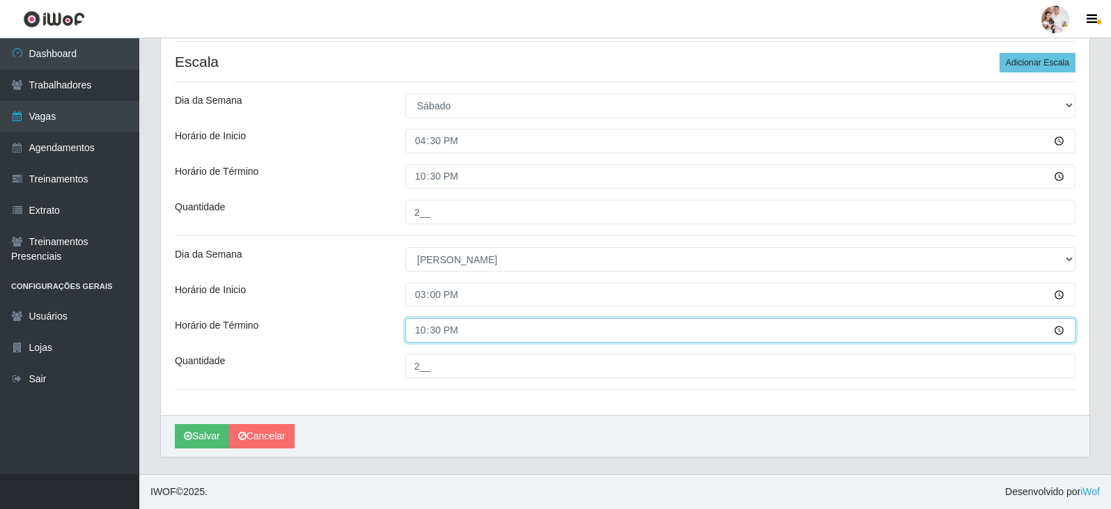
click at [414, 333] on input "22:30" at bounding box center [740, 330] width 670 height 24
type input "21:00"
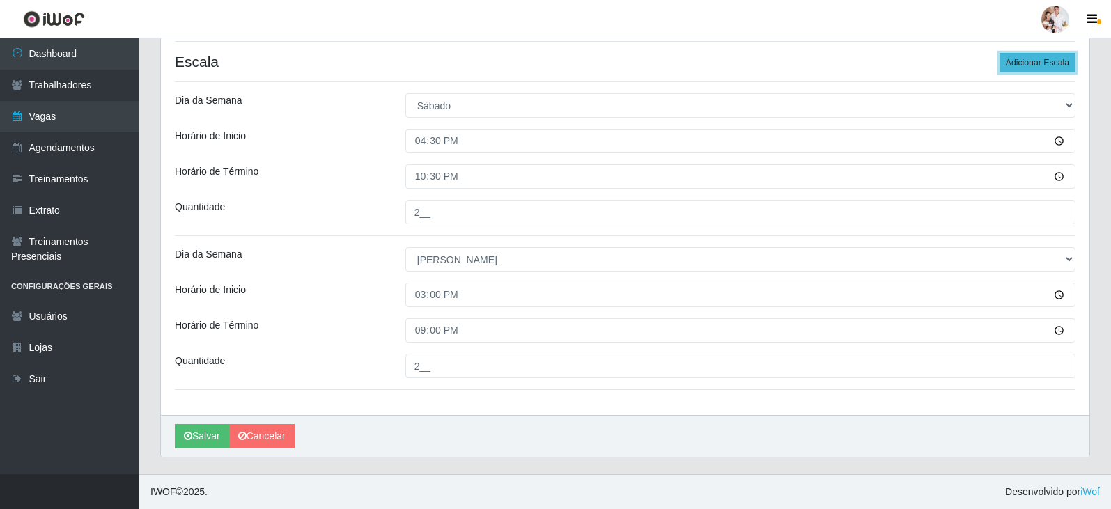
click at [1048, 60] on button "Adicionar Escala" at bounding box center [1038, 63] width 76 height 20
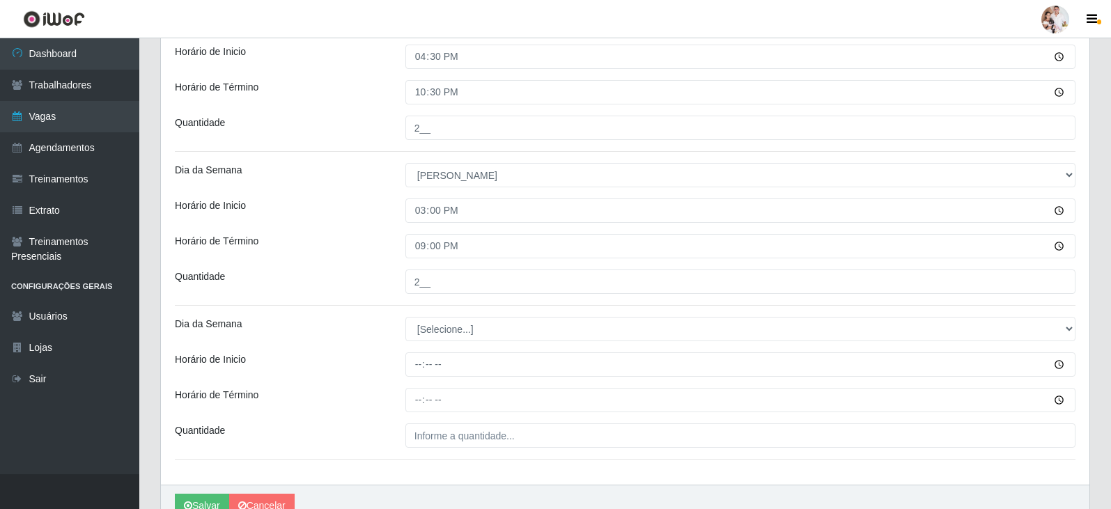
scroll to position [532, 0]
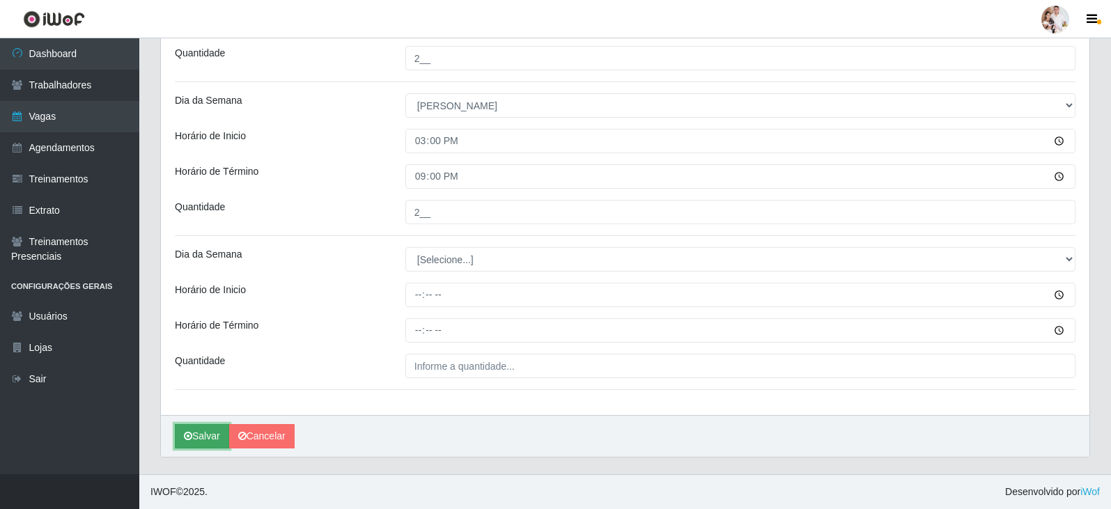
click at [207, 430] on button "Salvar" at bounding box center [202, 436] width 54 height 24
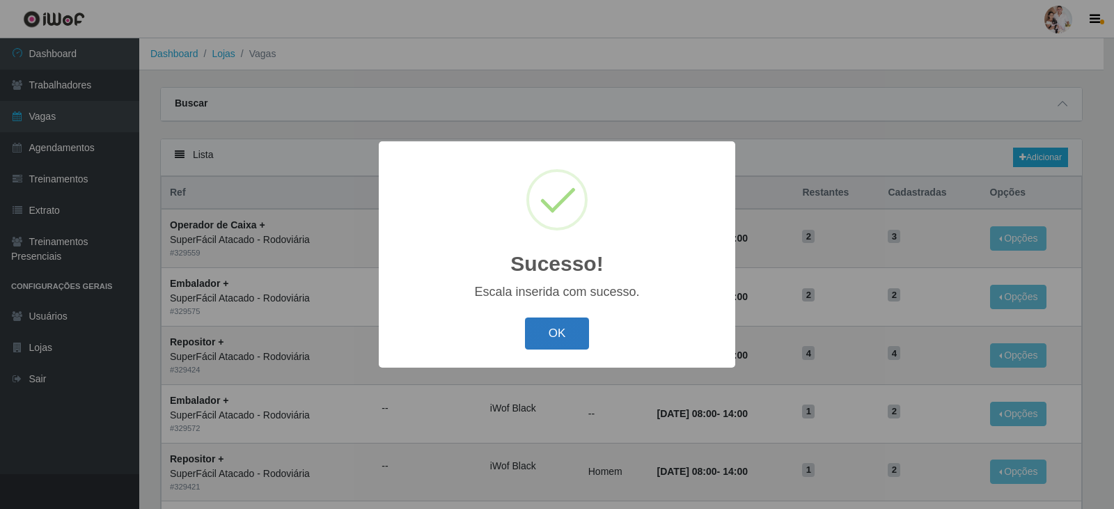
click at [536, 331] on button "OK" at bounding box center [557, 334] width 65 height 33
